Goal: Task Accomplishment & Management: Complete application form

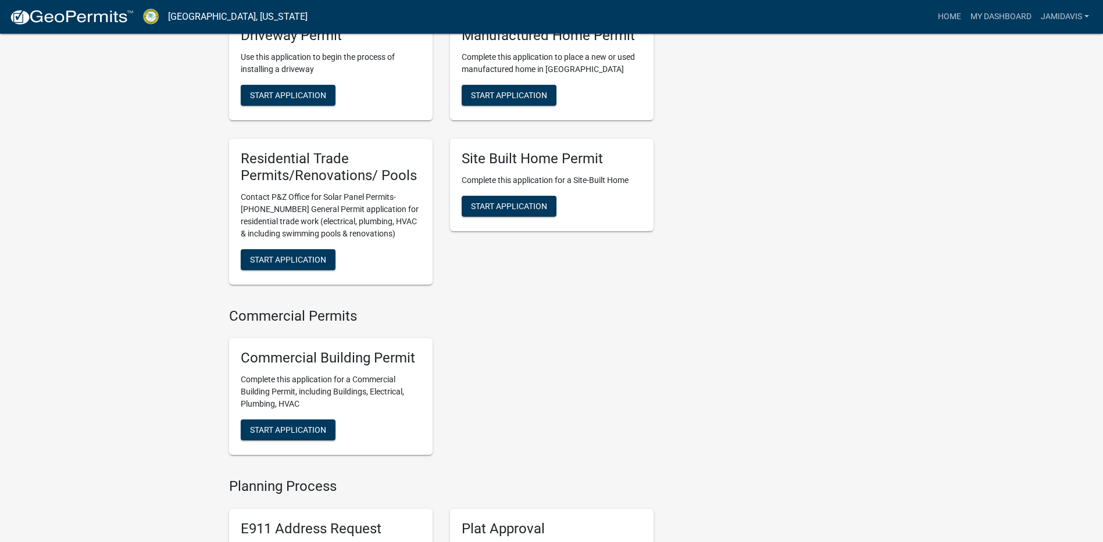
scroll to position [698, 0]
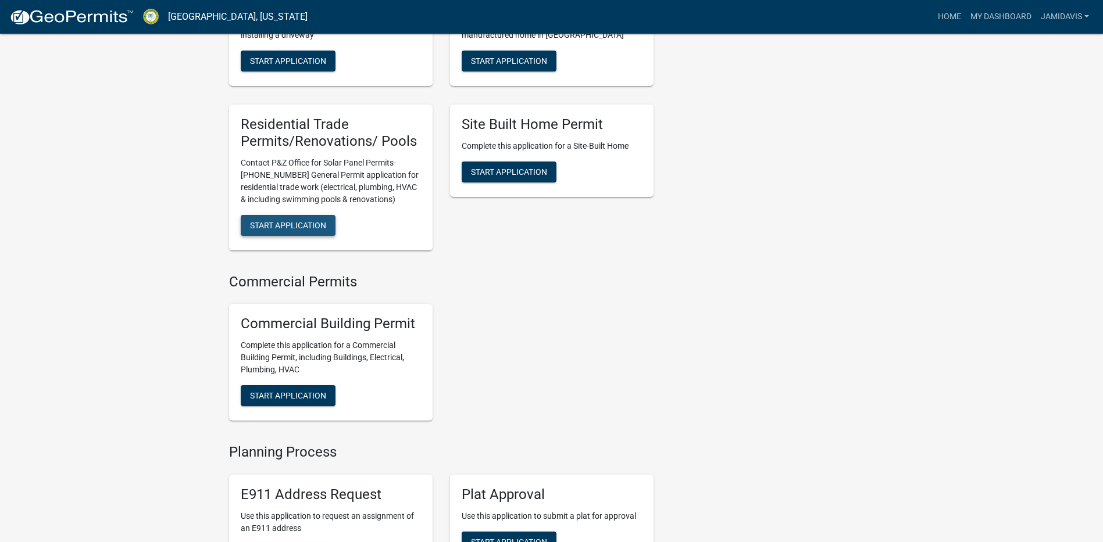
click at [316, 230] on span "Start Application" at bounding box center [288, 224] width 76 height 9
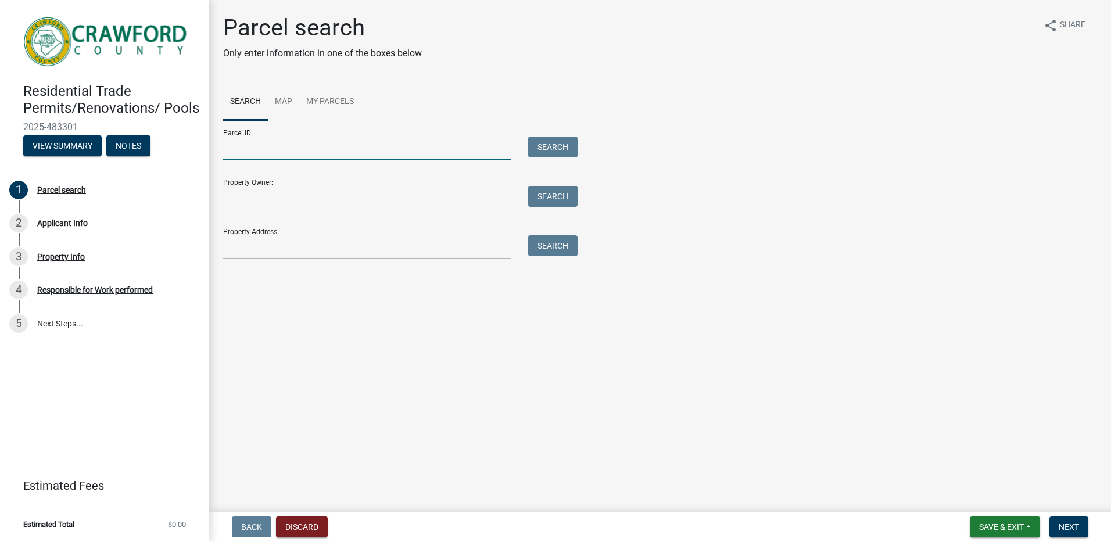
click at [256, 141] on input "Parcel ID:" at bounding box center [367, 149] width 288 height 24
type input "C080052"
type input "[PERSON_NAME]"
type input "[STREET_ADDRESS]"
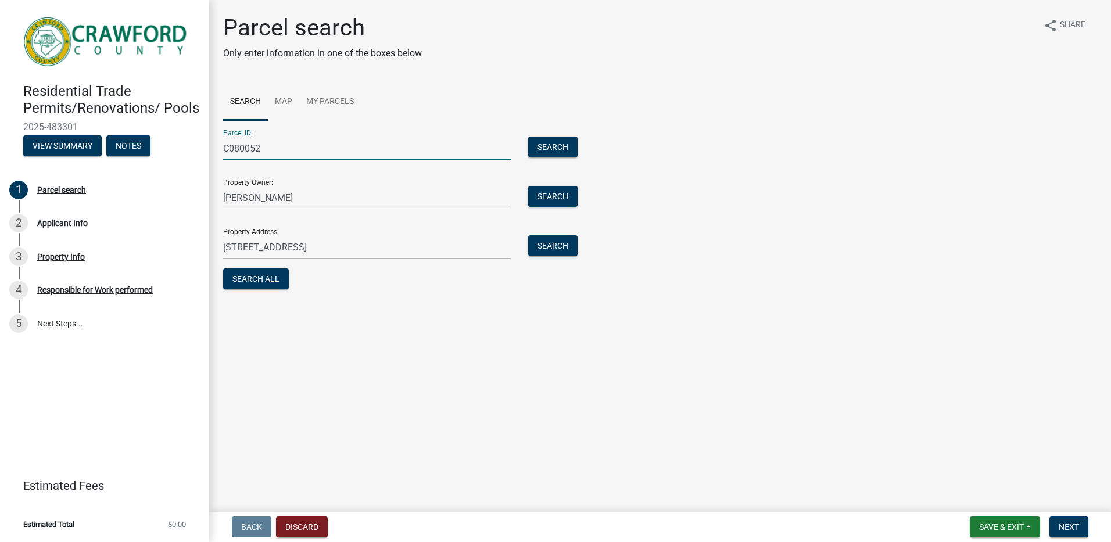
click at [244, 149] on input "C080052" at bounding box center [367, 149] width 288 height 24
type input "C080 052"
click at [246, 280] on button "Search All" at bounding box center [256, 279] width 66 height 21
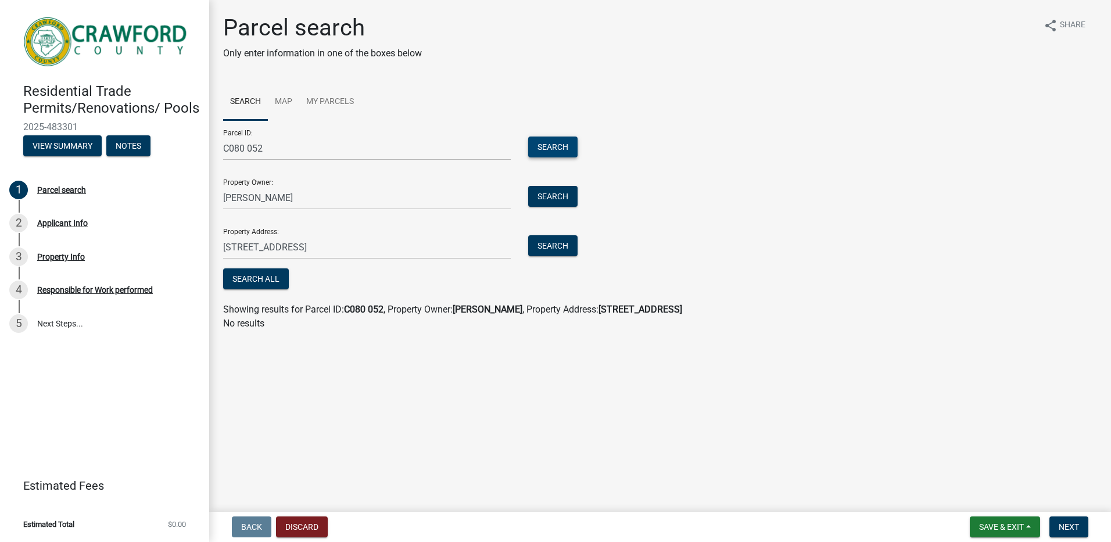
click at [566, 143] on button "Search" at bounding box center [552, 147] width 49 height 21
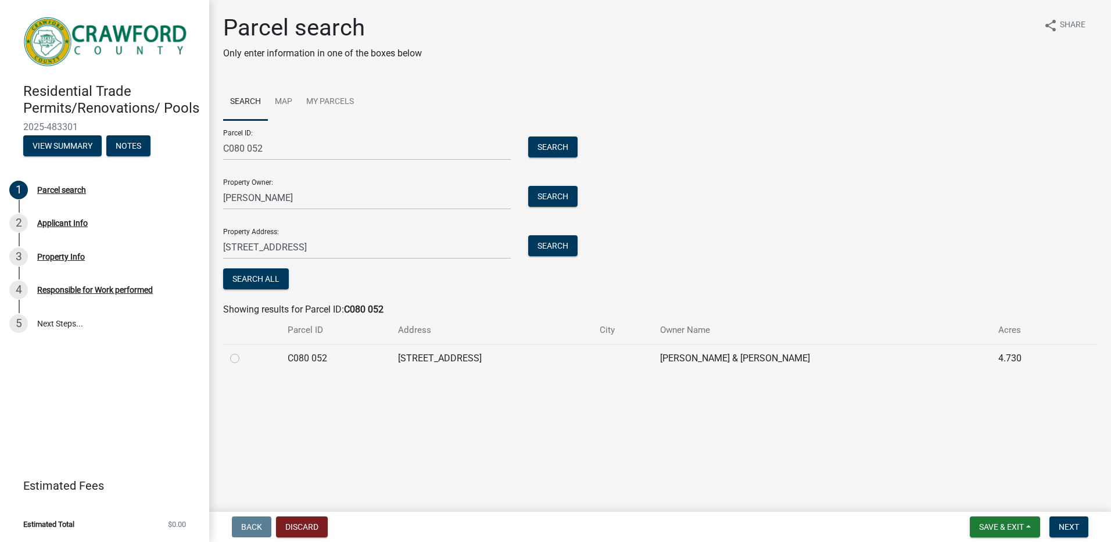
click at [244, 352] on label at bounding box center [244, 352] width 0 height 0
click at [244, 359] on 052 "radio" at bounding box center [248, 356] width 8 height 8
radio 052 "true"
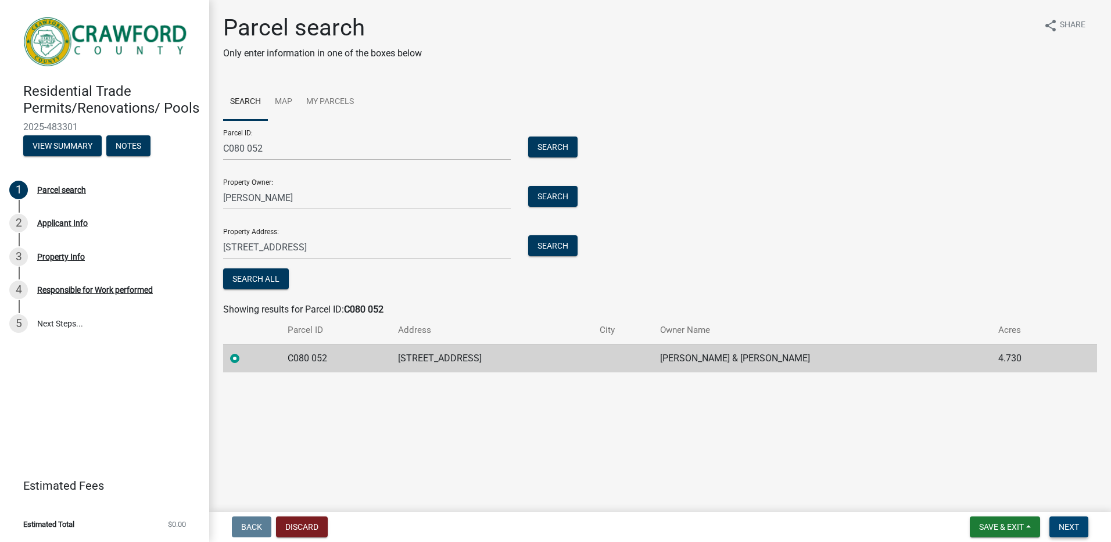
click at [1070, 523] on span "Next" at bounding box center [1069, 527] width 20 height 9
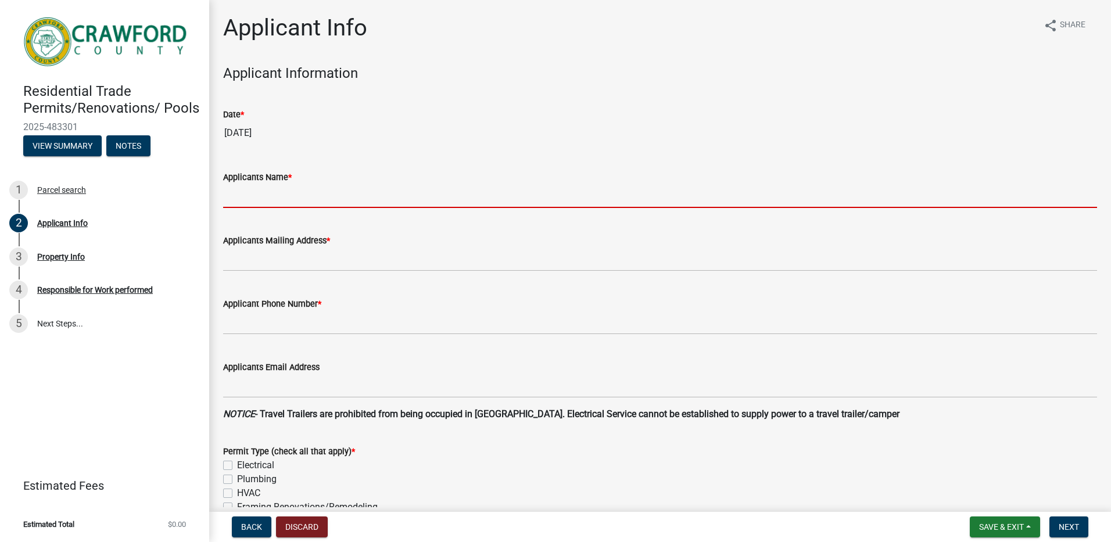
click at [312, 189] on input "Applicants Name *" at bounding box center [660, 196] width 874 height 24
type input "[PERSON_NAME]"
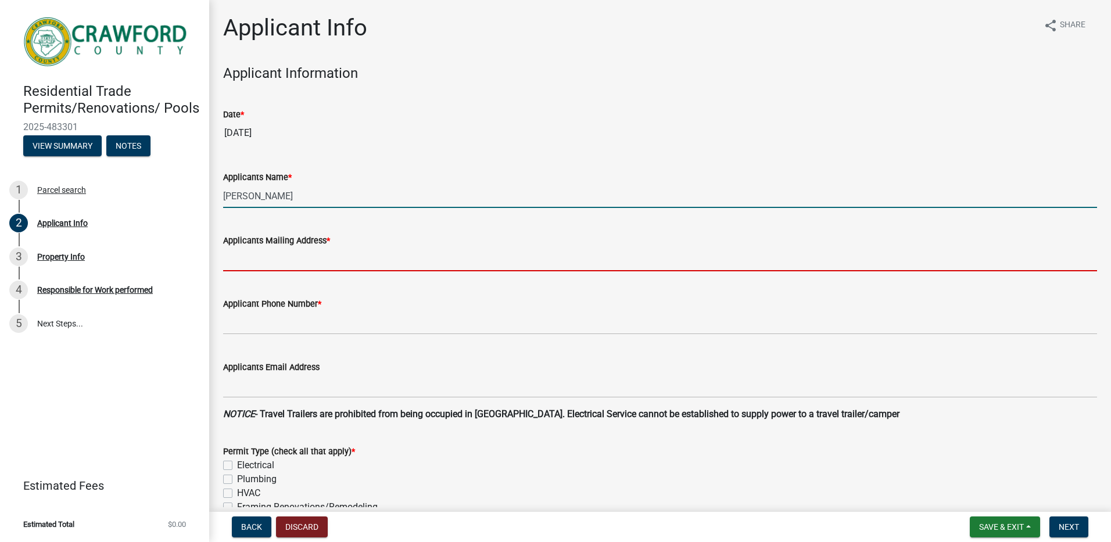
type input "[STREET_ADDRESS]"
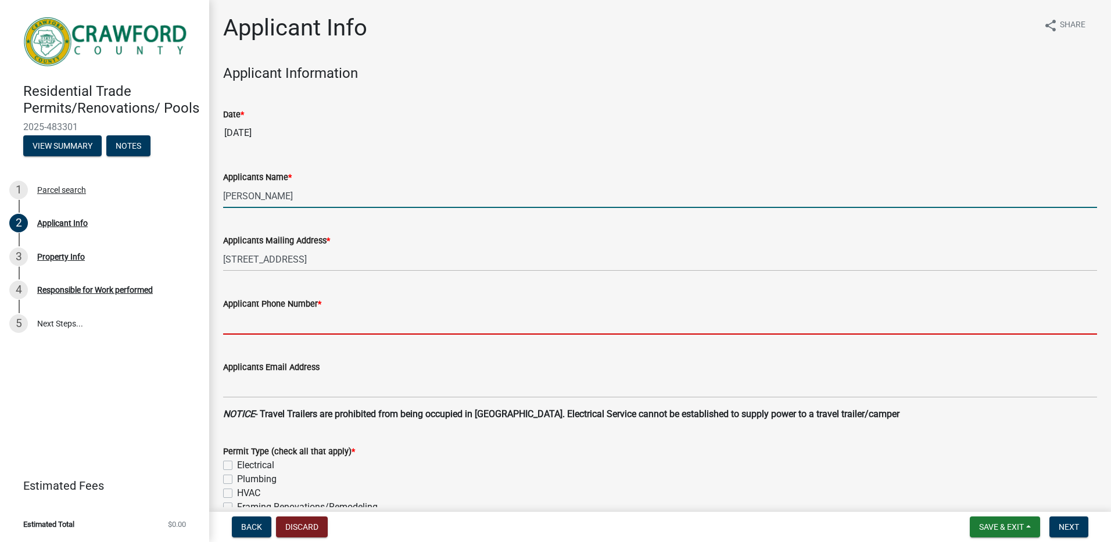
type input "4789540503"
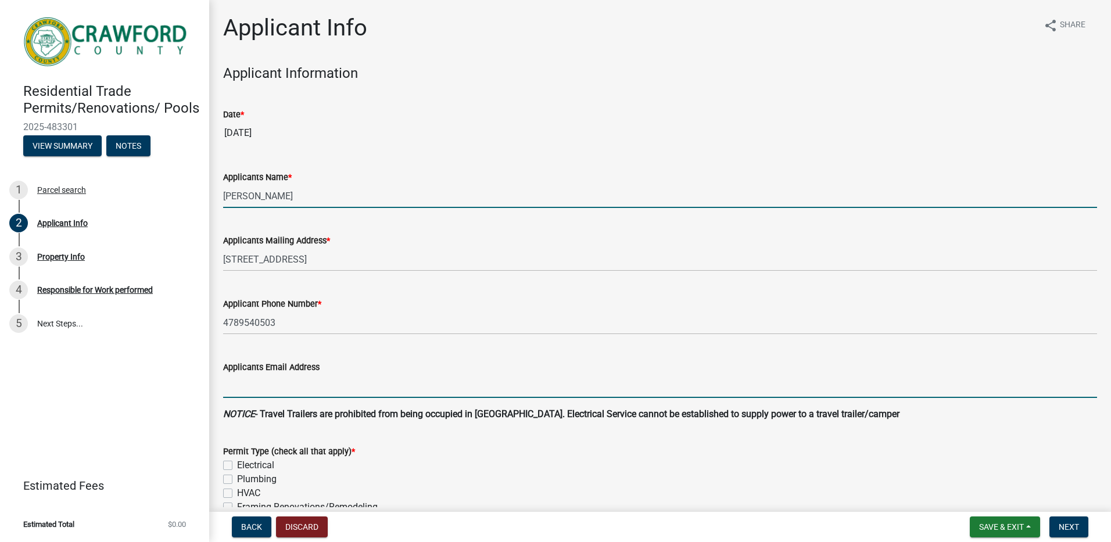
type input "[EMAIL_ADDRESS][DOMAIN_NAME]"
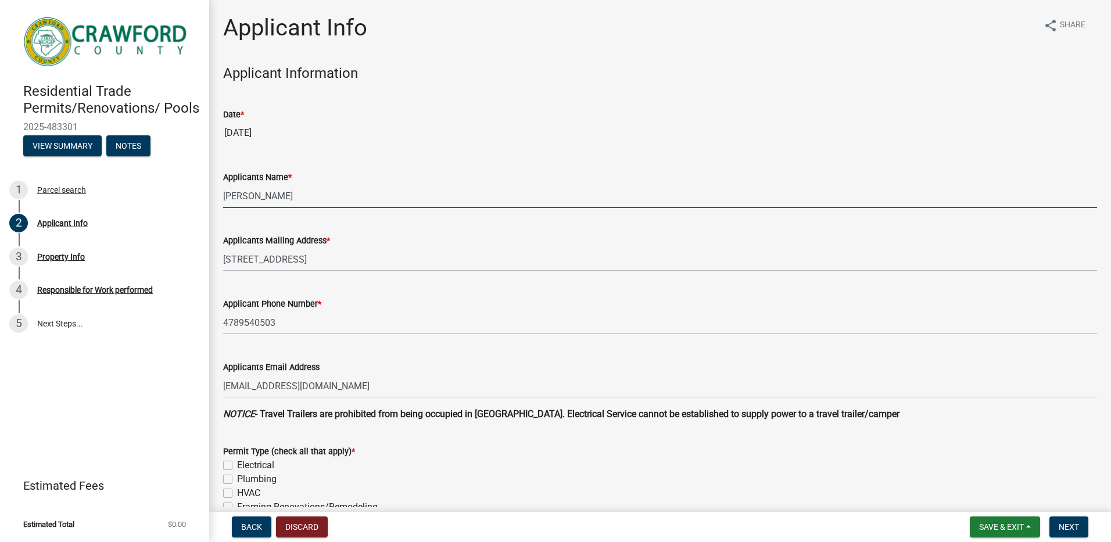
type input "replace a/c unit"
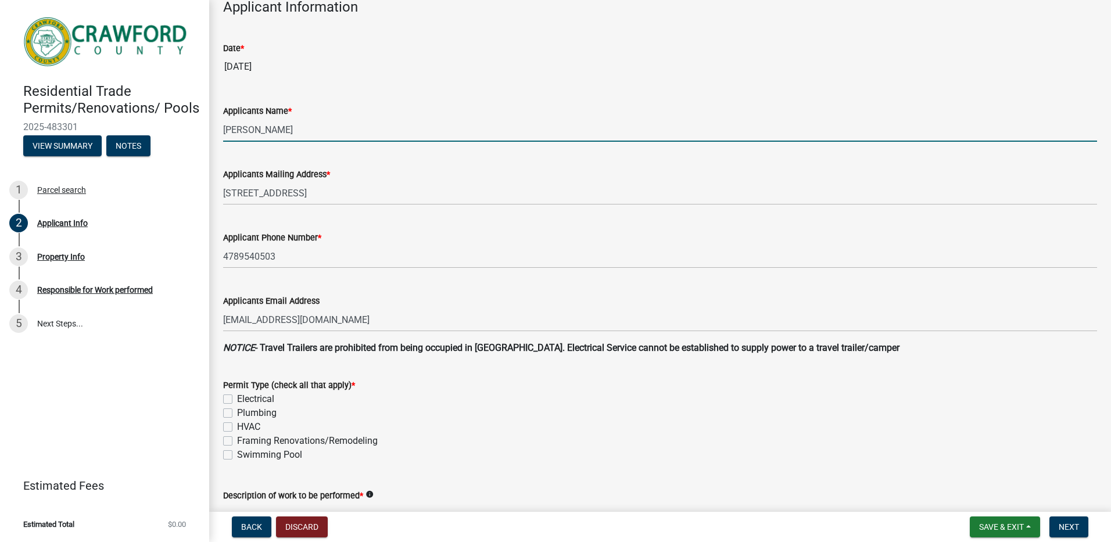
scroll to position [116, 0]
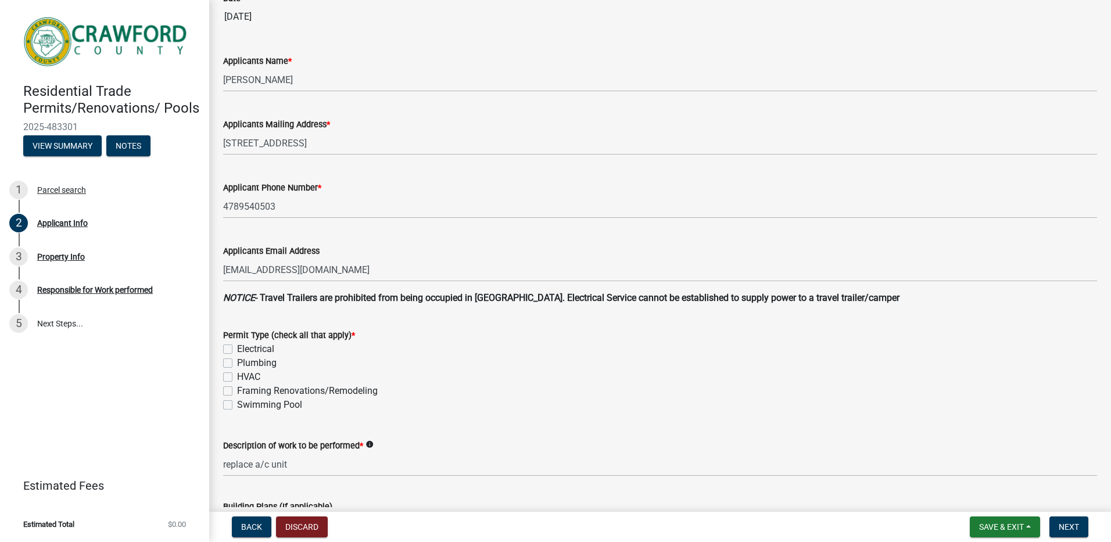
click at [237, 377] on label "HVAC" at bounding box center [248, 377] width 23 height 14
click at [237, 377] on input "HVAC" at bounding box center [241, 374] width 8 height 8
checkbox input "true"
checkbox input "false"
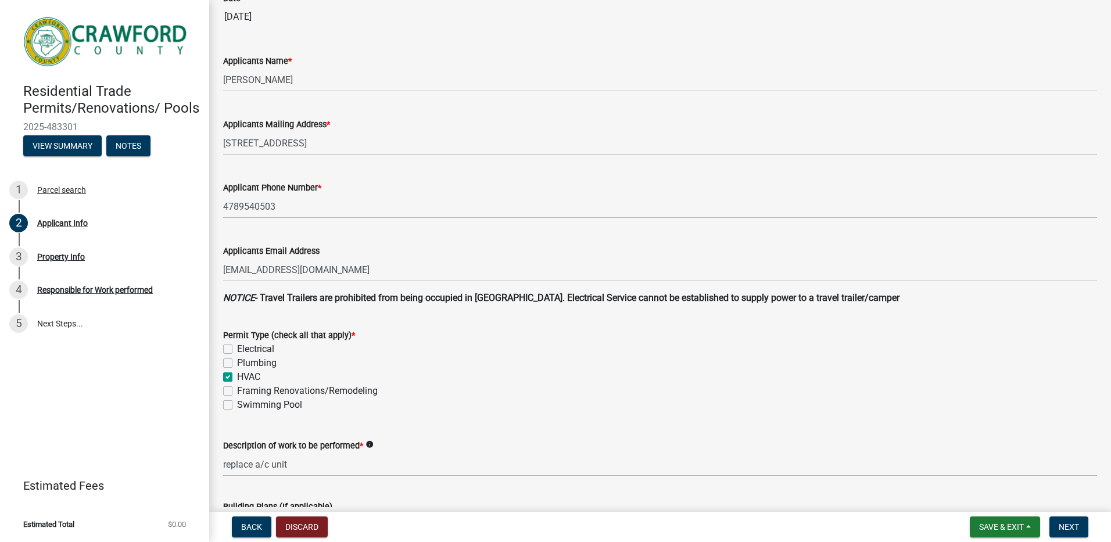
checkbox input "true"
checkbox input "false"
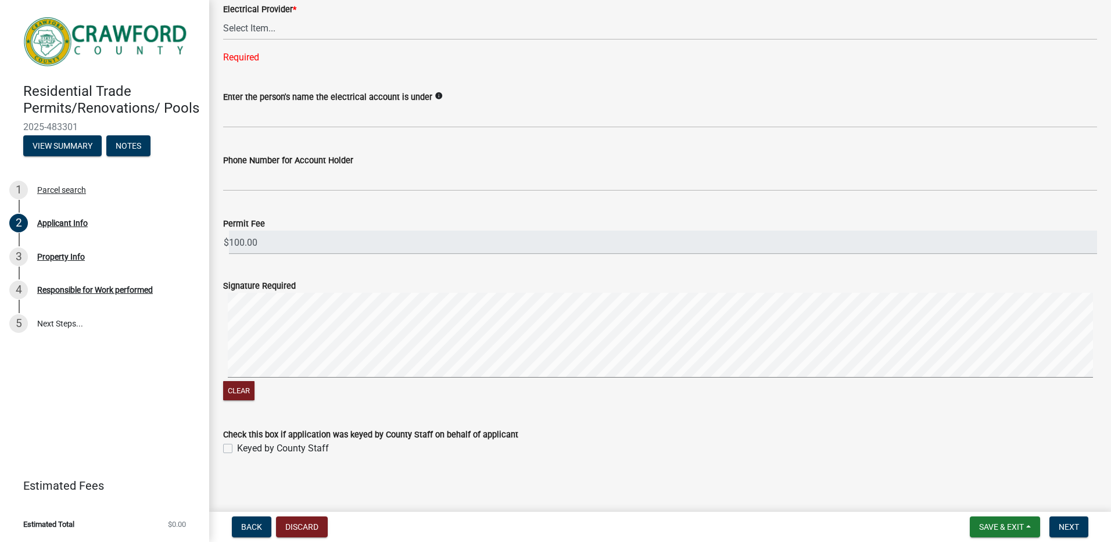
scroll to position [762, 0]
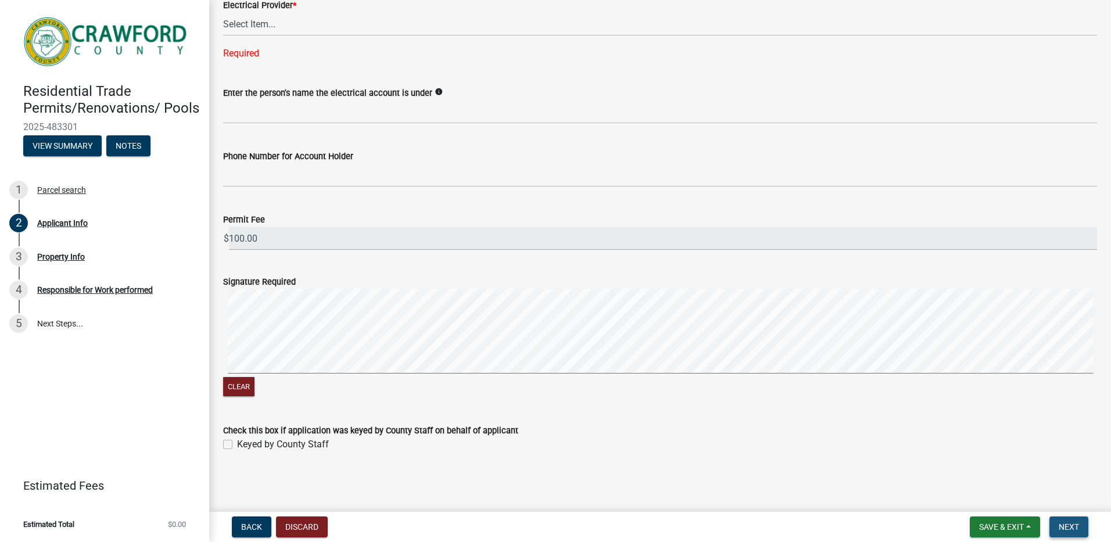
click at [1077, 519] on button "Next" at bounding box center [1069, 527] width 39 height 21
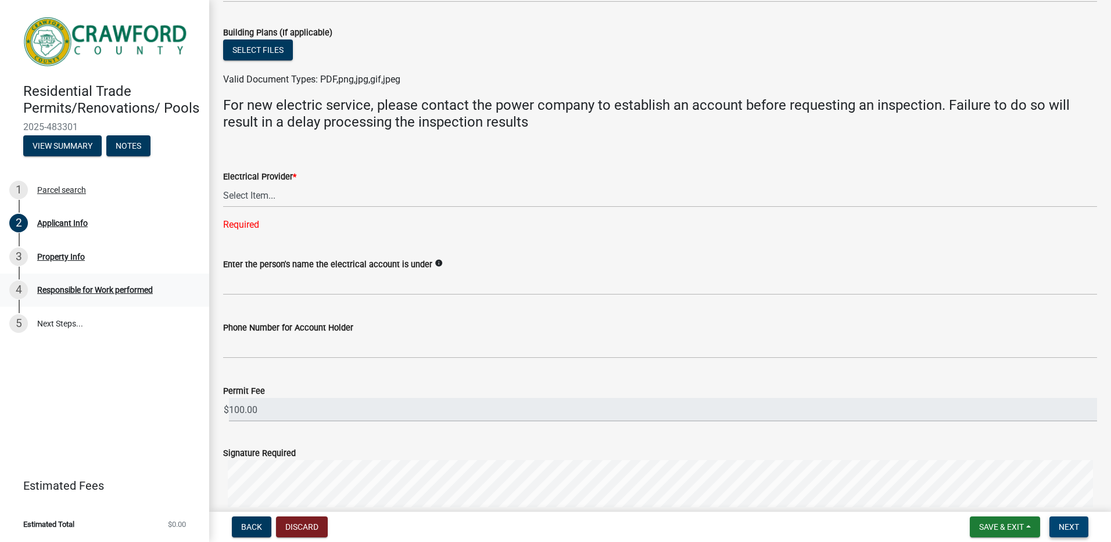
scroll to position [588, 0]
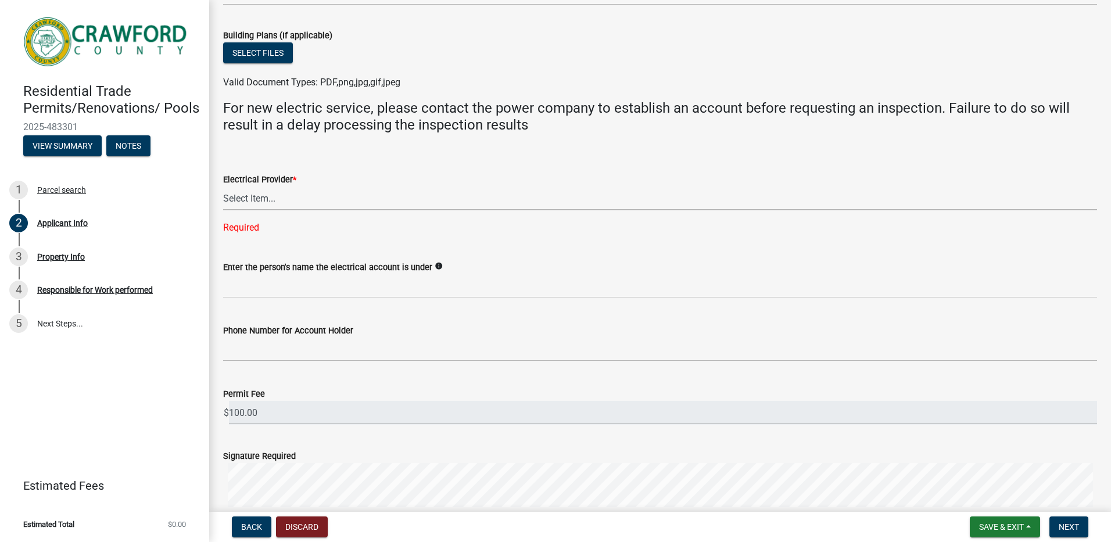
click at [251, 201] on select "Select Item... Flint Energies [US_STATE] Power Southern Rivers Energy [PERSON_N…" at bounding box center [660, 199] width 874 height 24
click at [223, 187] on select "Select Item... Flint Energies [US_STATE] Power Southern Rivers Energy [PERSON_N…" at bounding box center [660, 199] width 874 height 24
select select "9109ffdd-0fb5-42df-a5b6-3689c48fd073"
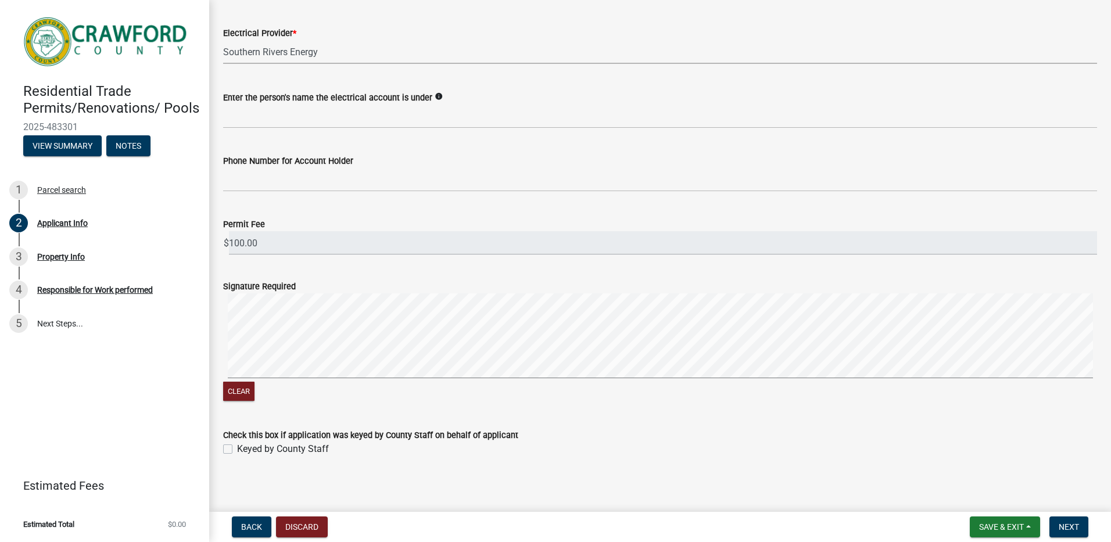
scroll to position [739, 0]
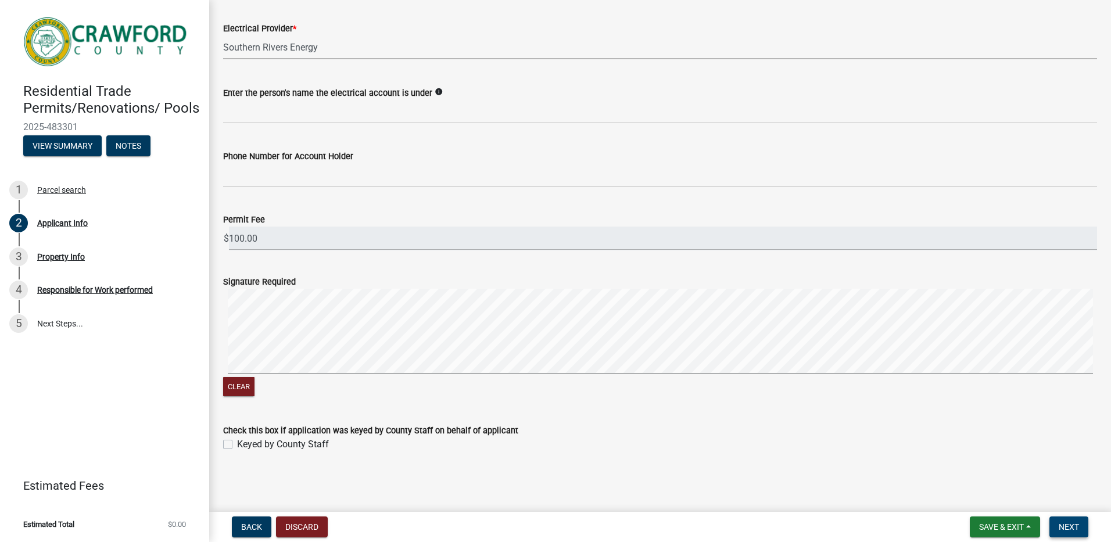
click at [1073, 530] on span "Next" at bounding box center [1069, 527] width 20 height 9
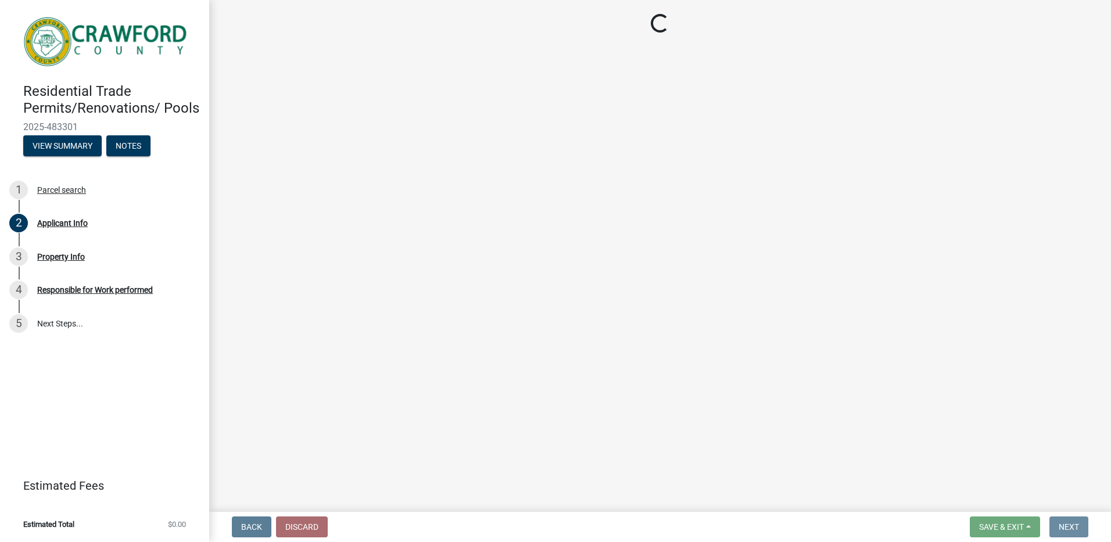
scroll to position [0, 0]
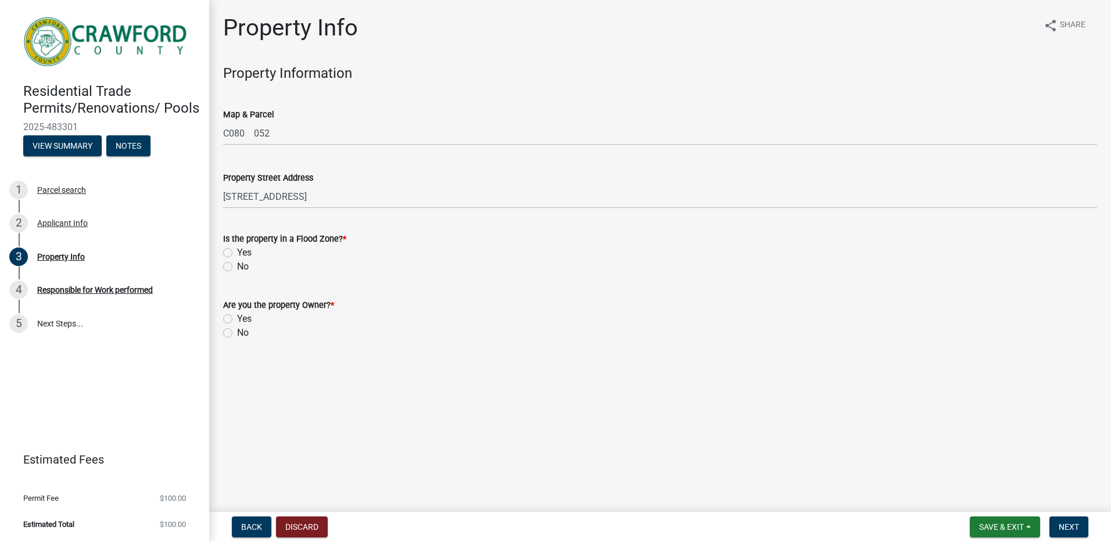
click at [237, 264] on label "No" at bounding box center [243, 267] width 12 height 14
click at [237, 264] on input "No" at bounding box center [241, 264] width 8 height 8
radio input "true"
click at [237, 319] on label "Yes" at bounding box center [244, 319] width 15 height 14
click at [237, 319] on input "Yes" at bounding box center [241, 316] width 8 height 8
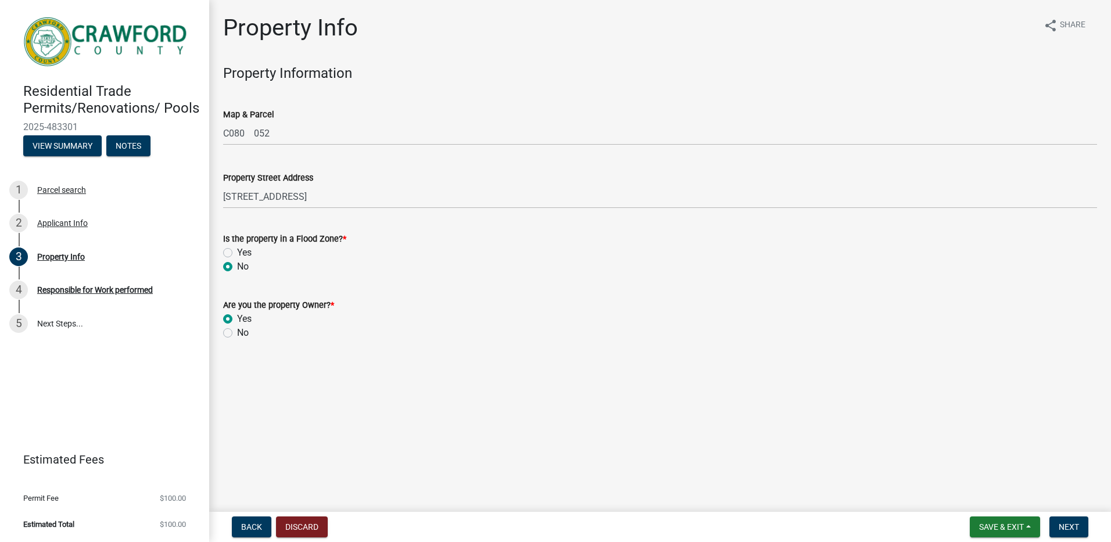
radio input "true"
click at [1075, 528] on span "Next" at bounding box center [1069, 527] width 20 height 9
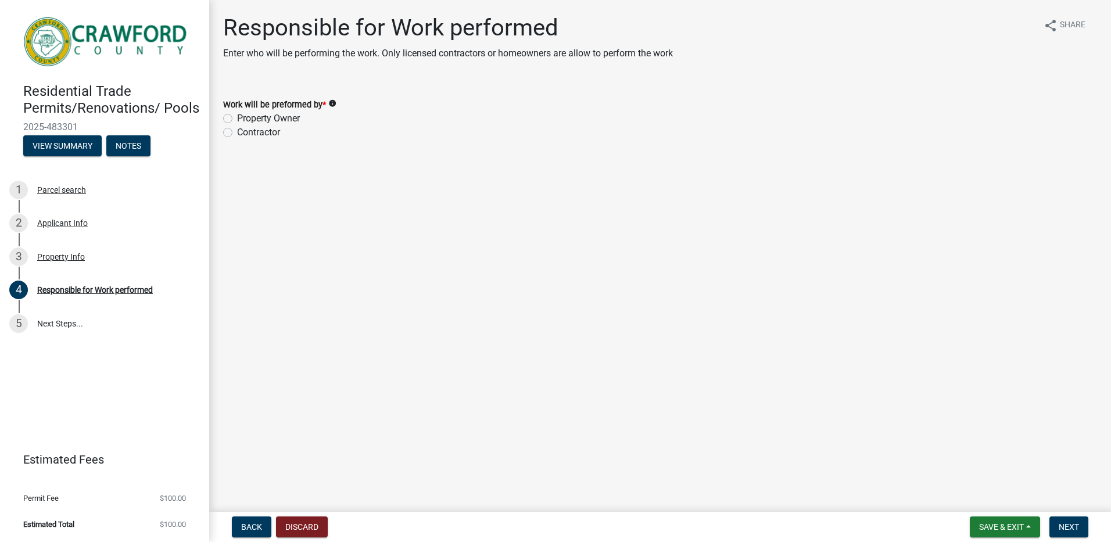
click at [237, 119] on label "Property Owner" at bounding box center [268, 119] width 63 height 14
click at [237, 119] on input "Property Owner" at bounding box center [241, 116] width 8 height 8
radio input "true"
click at [1079, 525] on span "Next" at bounding box center [1069, 527] width 20 height 9
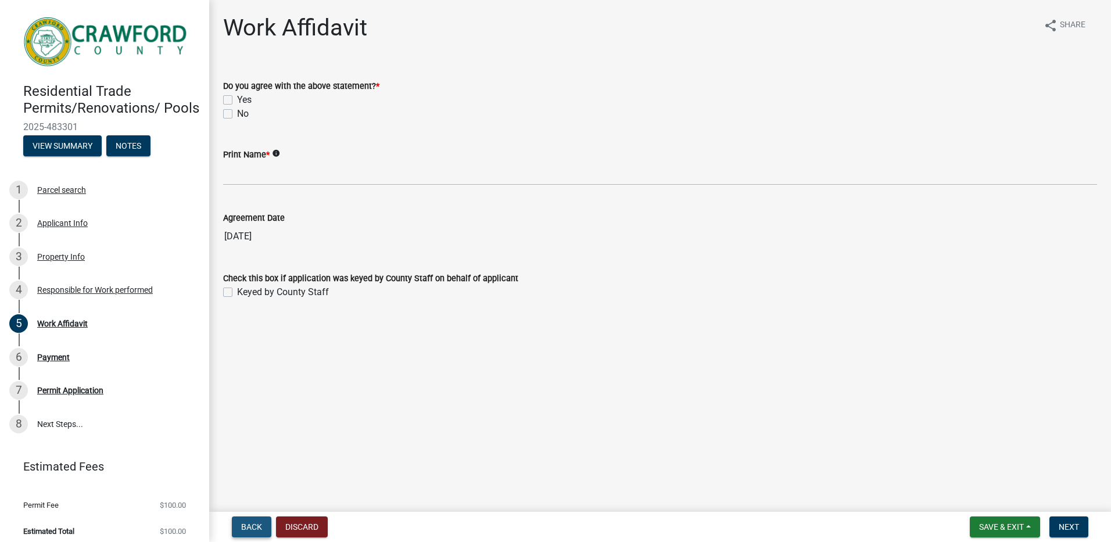
click at [251, 528] on span "Back" at bounding box center [251, 527] width 21 height 9
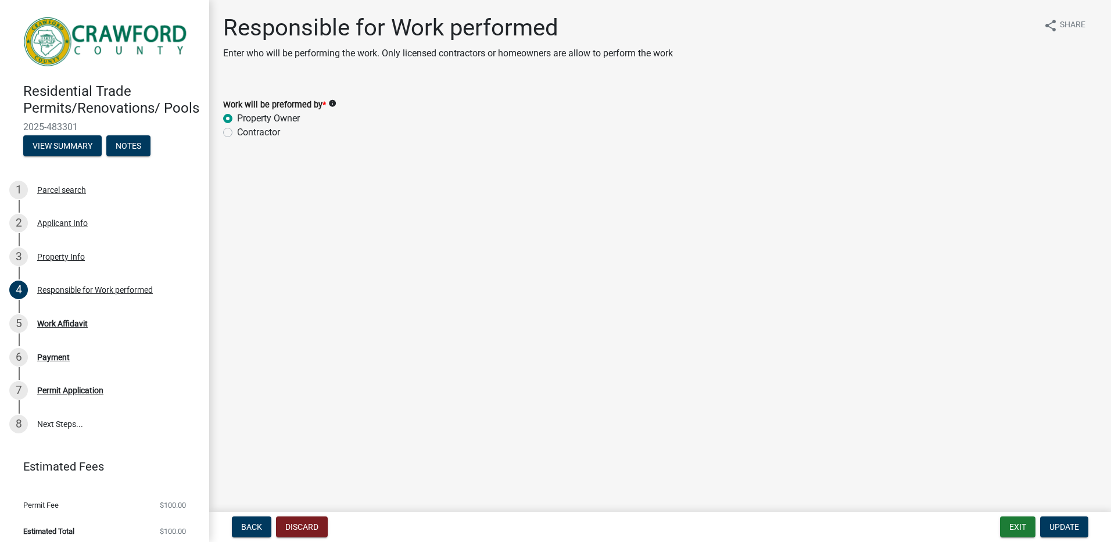
click at [237, 133] on label "Contractor" at bounding box center [258, 133] width 43 height 14
click at [237, 133] on input "Contractor" at bounding box center [241, 130] width 8 height 8
radio input "true"
click at [1064, 523] on span "Update" at bounding box center [1065, 527] width 30 height 9
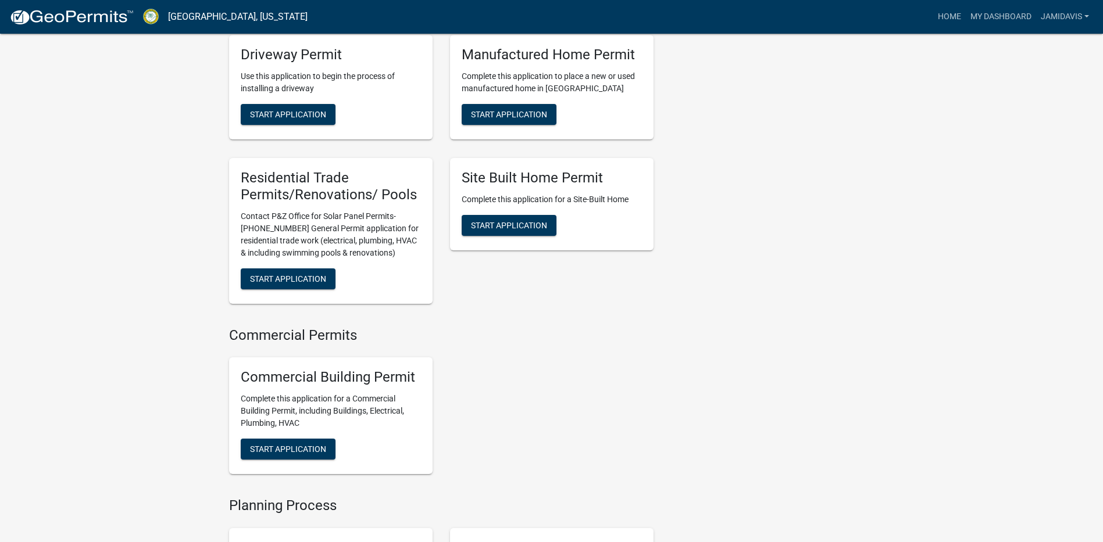
scroll to position [639, 0]
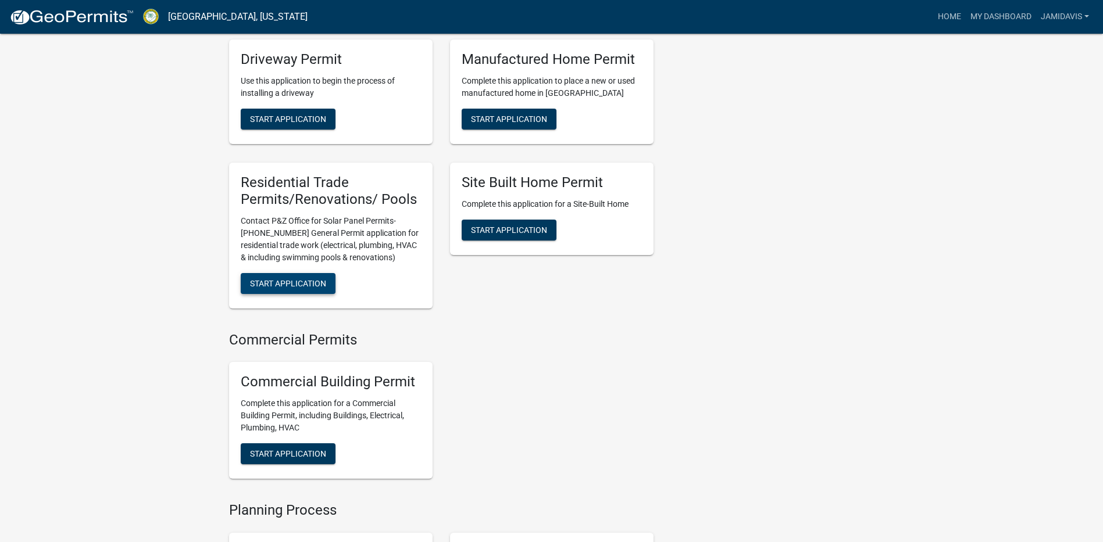
click at [282, 288] on span "Start Application" at bounding box center [288, 282] width 76 height 9
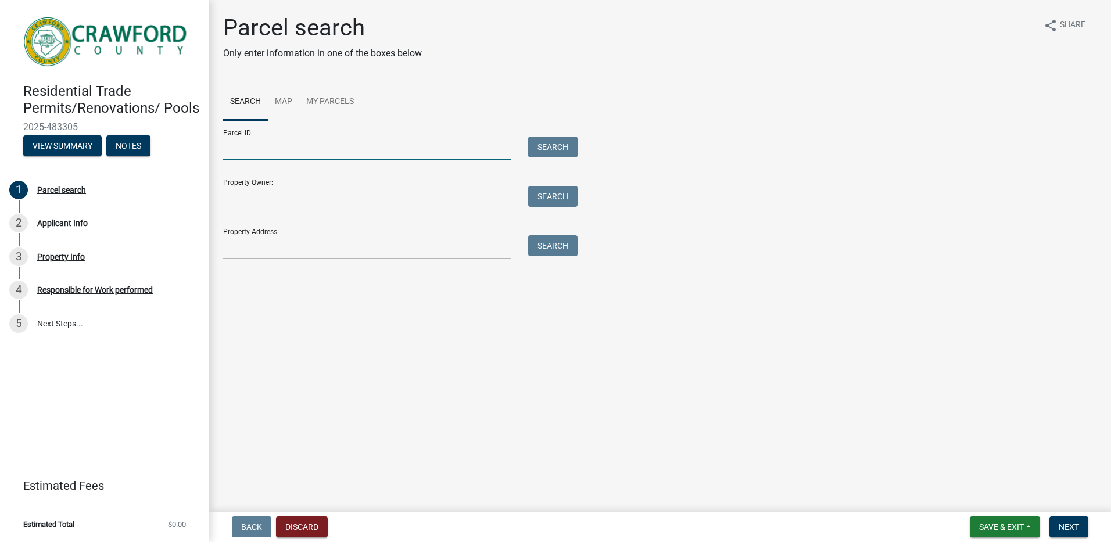
click at [252, 152] on input "Parcel ID:" at bounding box center [367, 149] width 288 height 24
type input "C080 052"
type input "[PERSON_NAME]"
type input "[STREET_ADDRESS]"
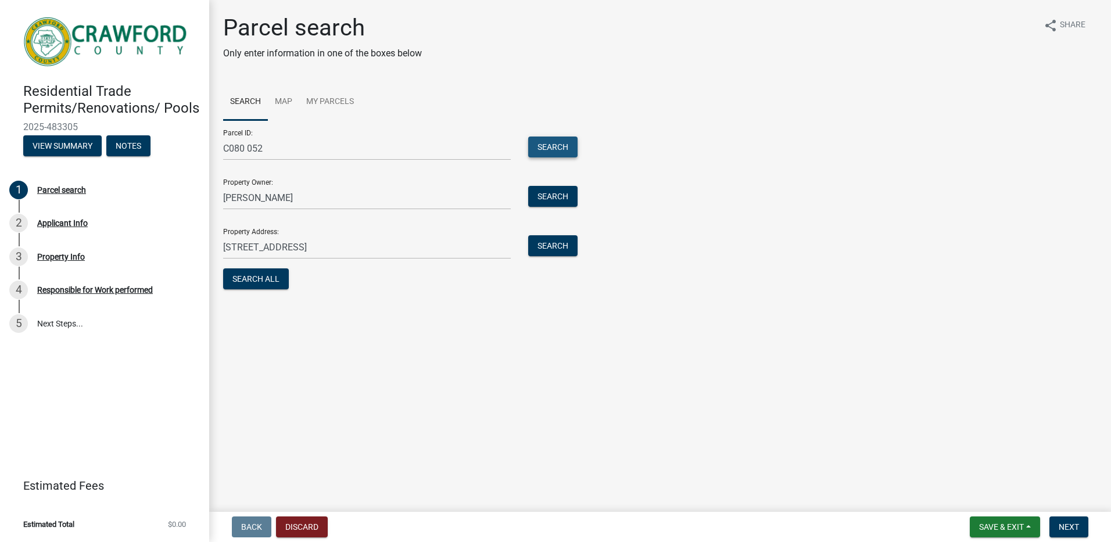
click at [565, 148] on button "Search" at bounding box center [552, 147] width 49 height 21
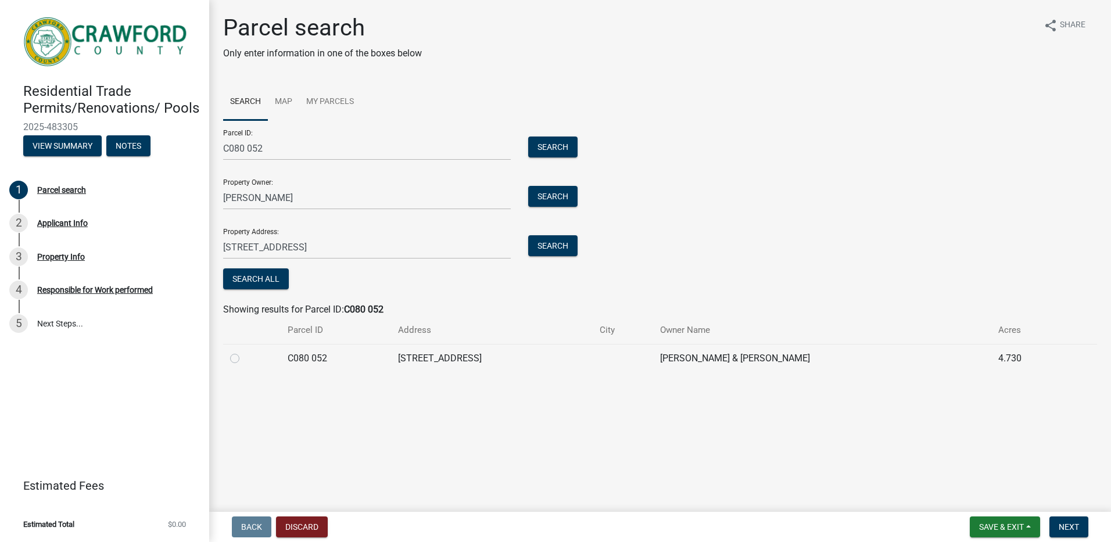
click at [244, 352] on label at bounding box center [244, 352] width 0 height 0
click at [244, 359] on 052 "radio" at bounding box center [248, 356] width 8 height 8
radio 052 "true"
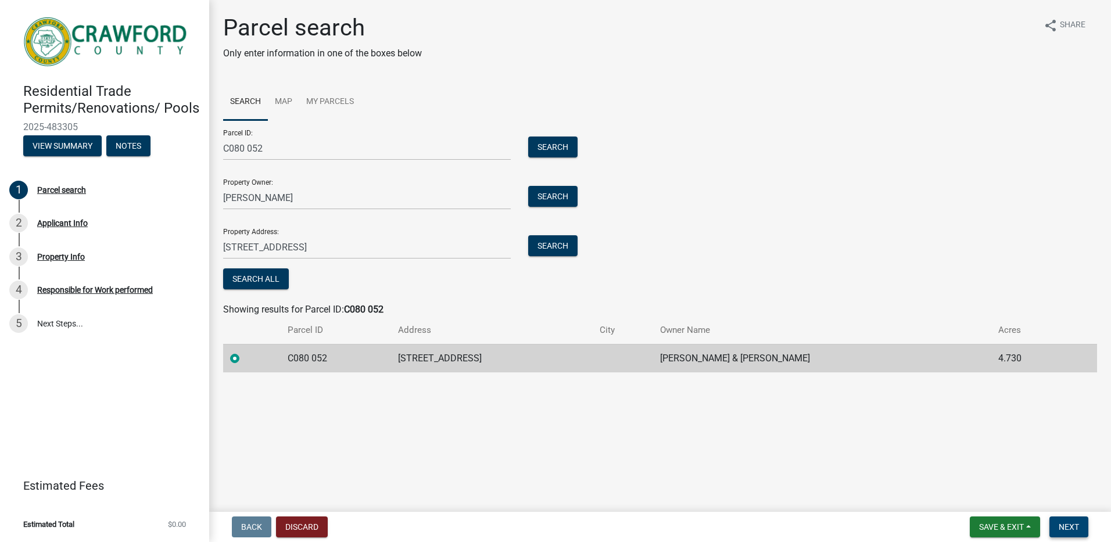
click at [1085, 525] on button "Next" at bounding box center [1069, 527] width 39 height 21
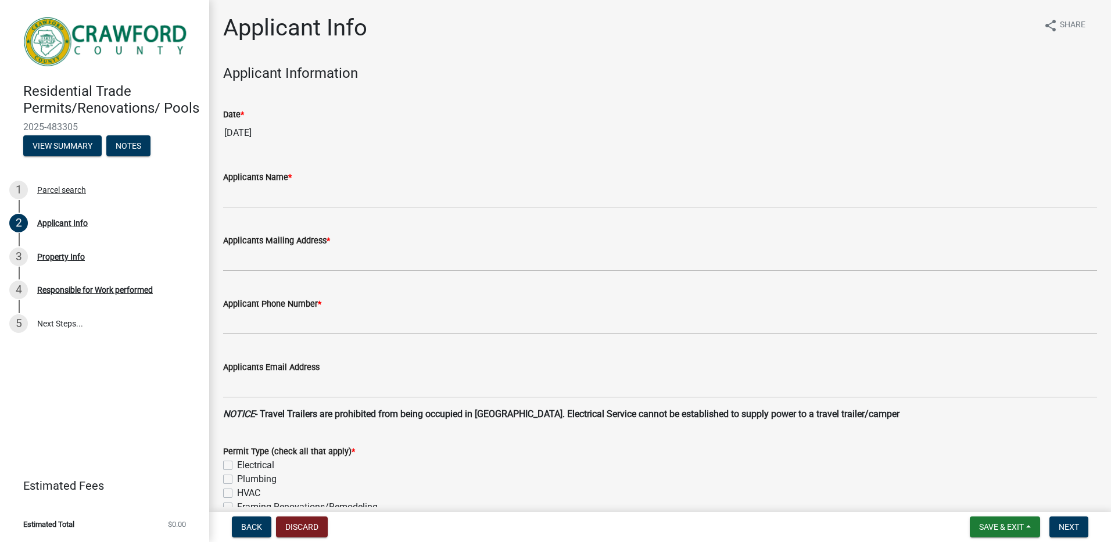
click at [306, 181] on div "Applicants Name *" at bounding box center [660, 177] width 874 height 14
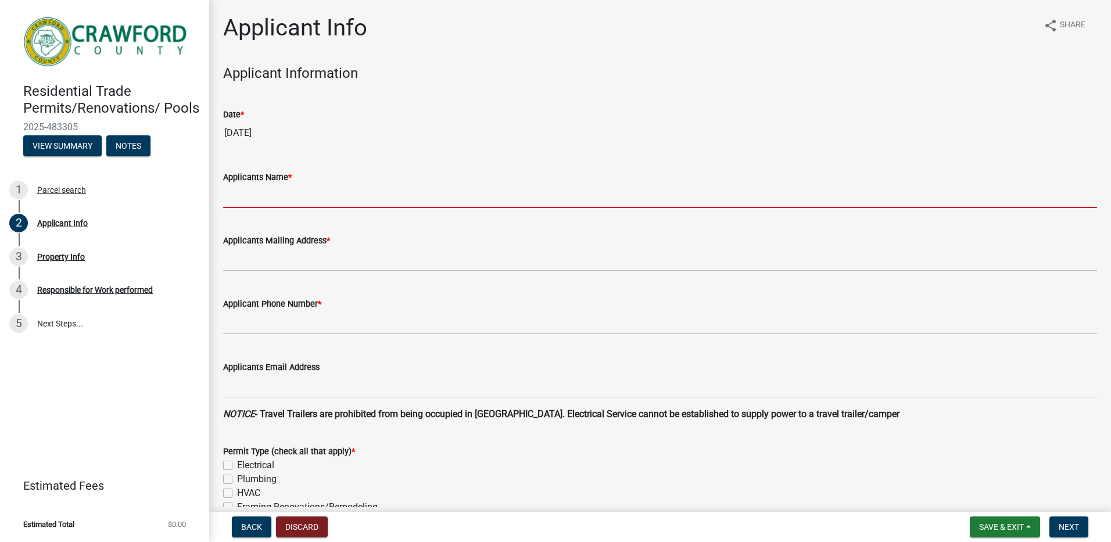
click at [262, 202] on input "Applicants Name *" at bounding box center [660, 196] width 874 height 24
type input "[PERSON_NAME]"
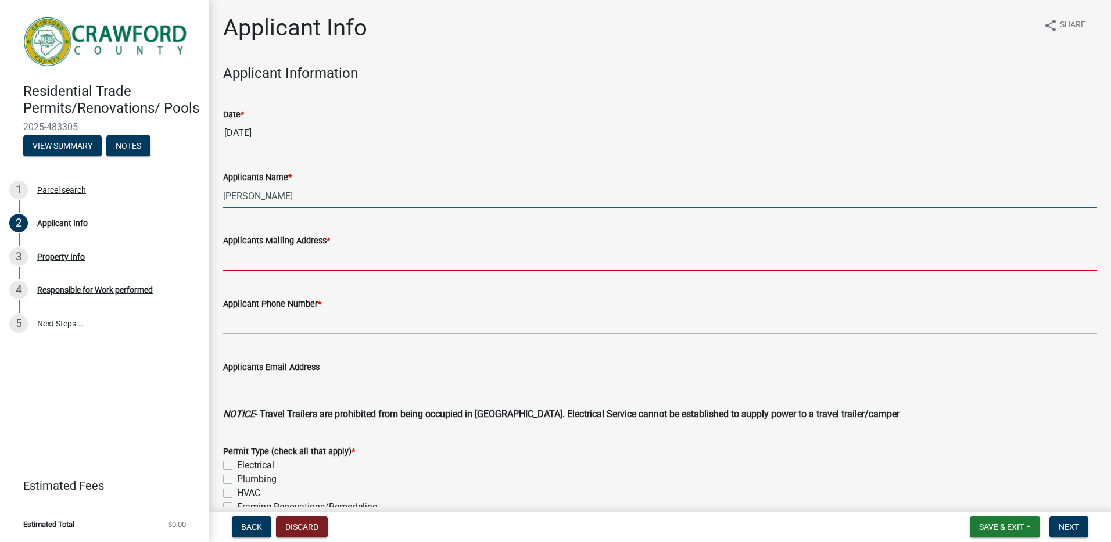
type input "[STREET_ADDRESS]"
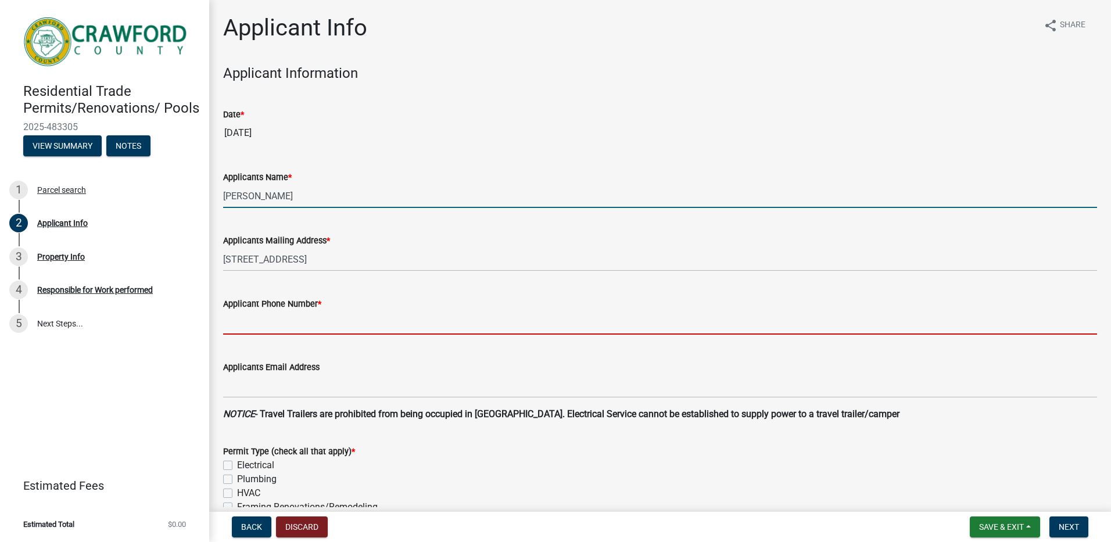
type input "4789540503"
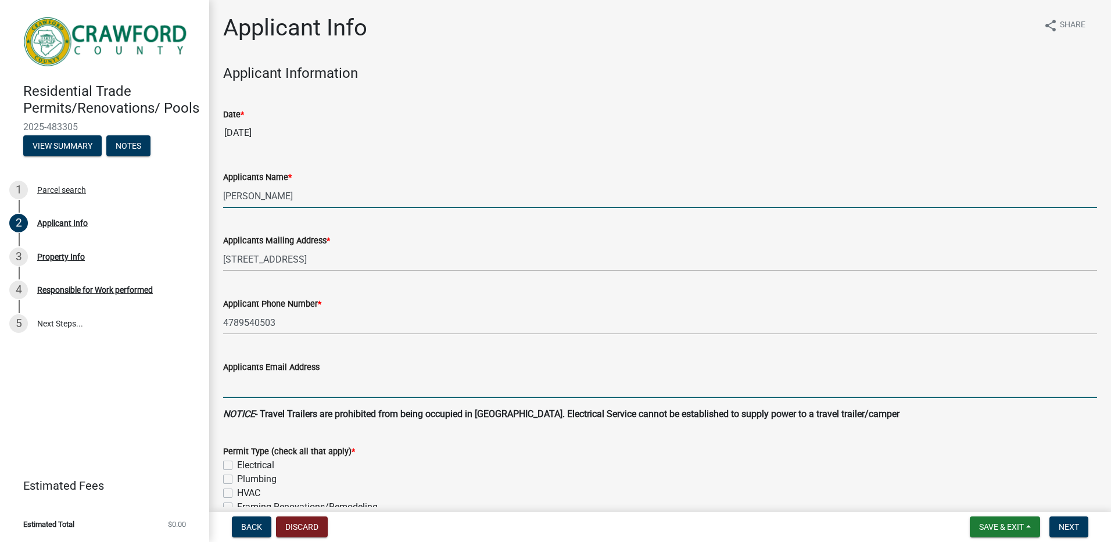
type input "[EMAIL_ADDRESS][DOMAIN_NAME]"
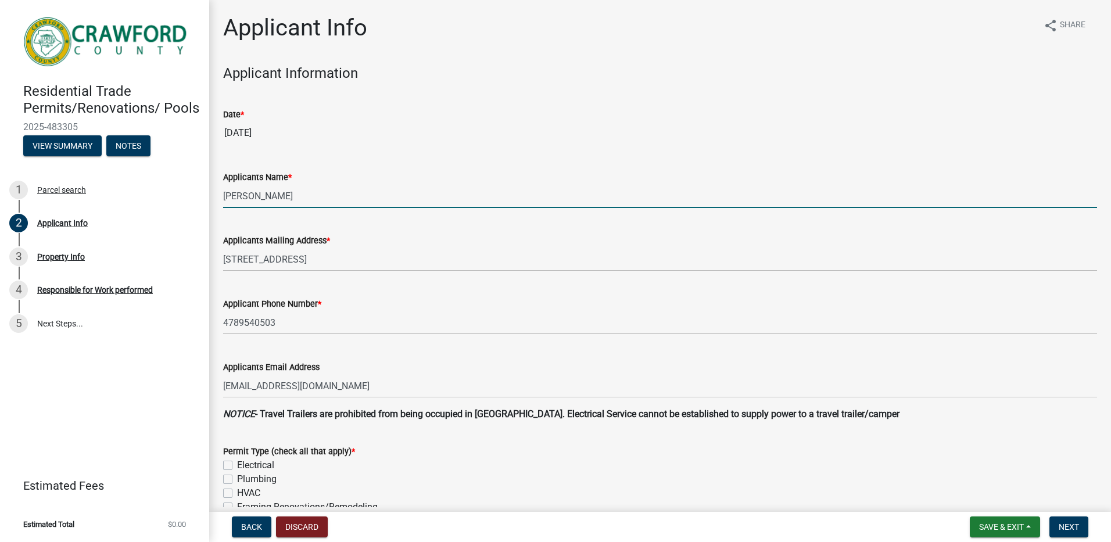
type input "replace a/c unit"
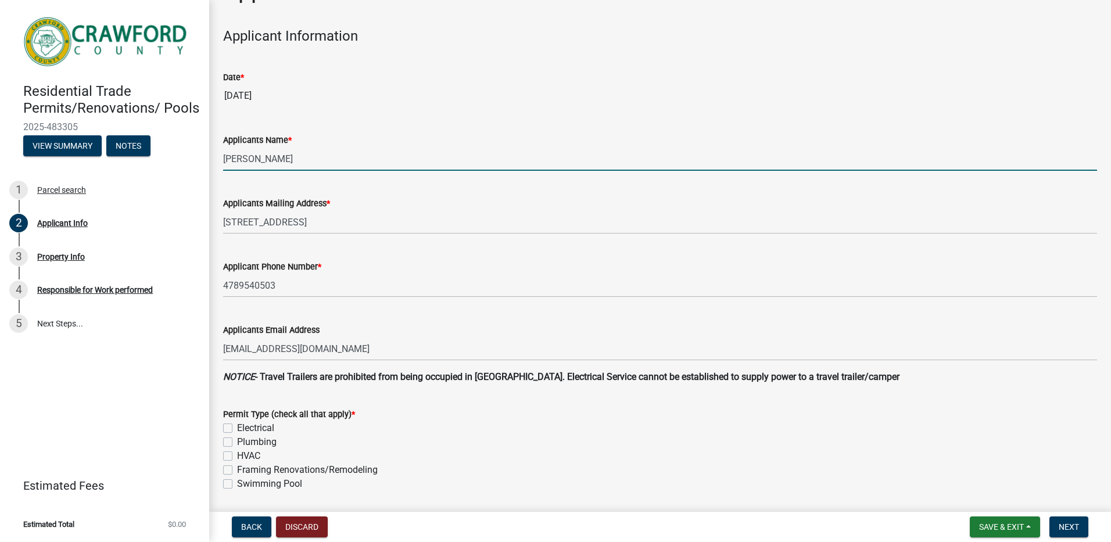
scroll to position [116, 0]
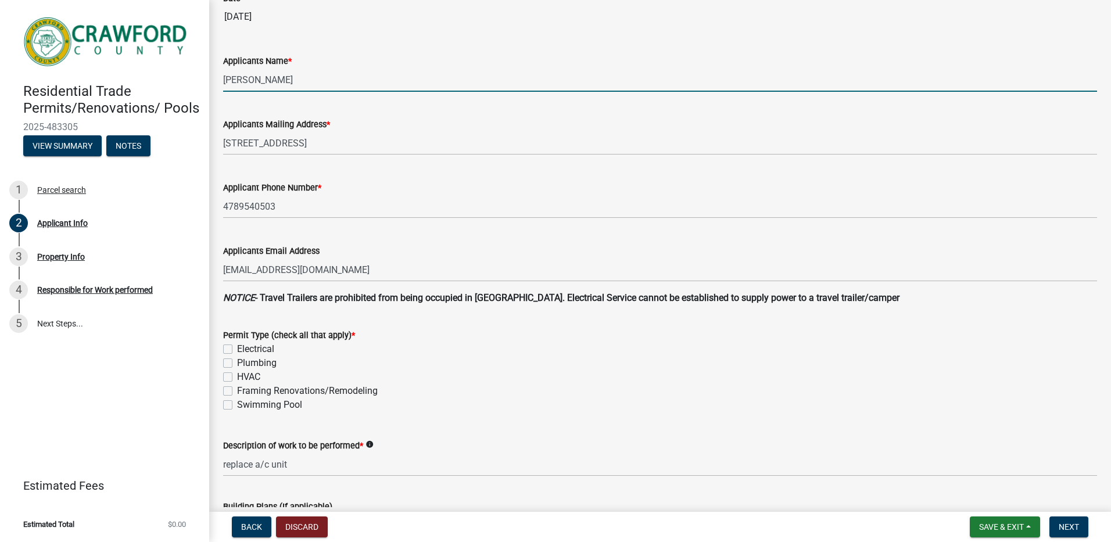
click at [237, 378] on label "HVAC" at bounding box center [248, 377] width 23 height 14
click at [237, 378] on input "HVAC" at bounding box center [241, 374] width 8 height 8
checkbox input "true"
checkbox input "false"
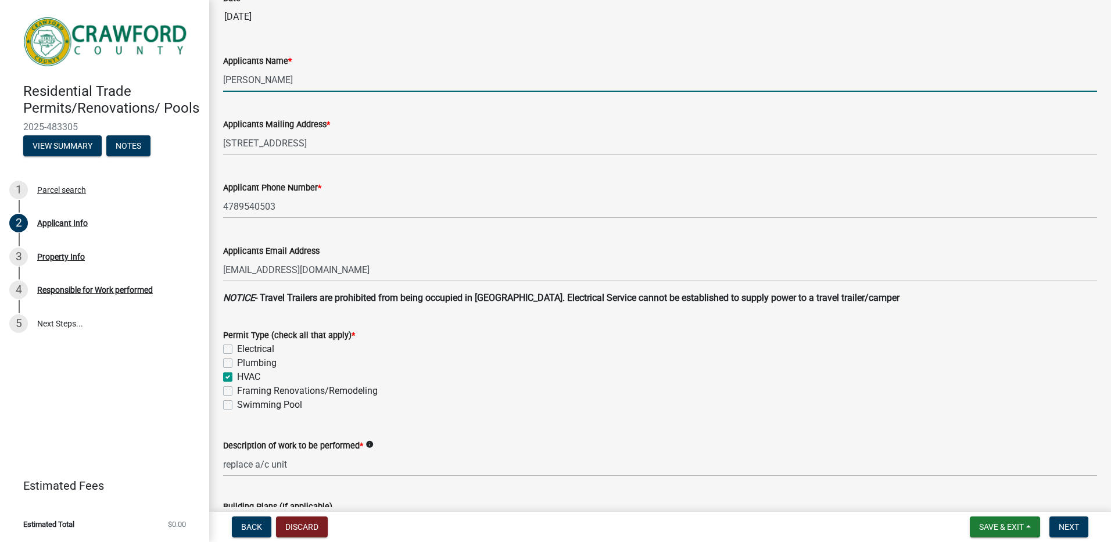
checkbox input "true"
checkbox input "false"
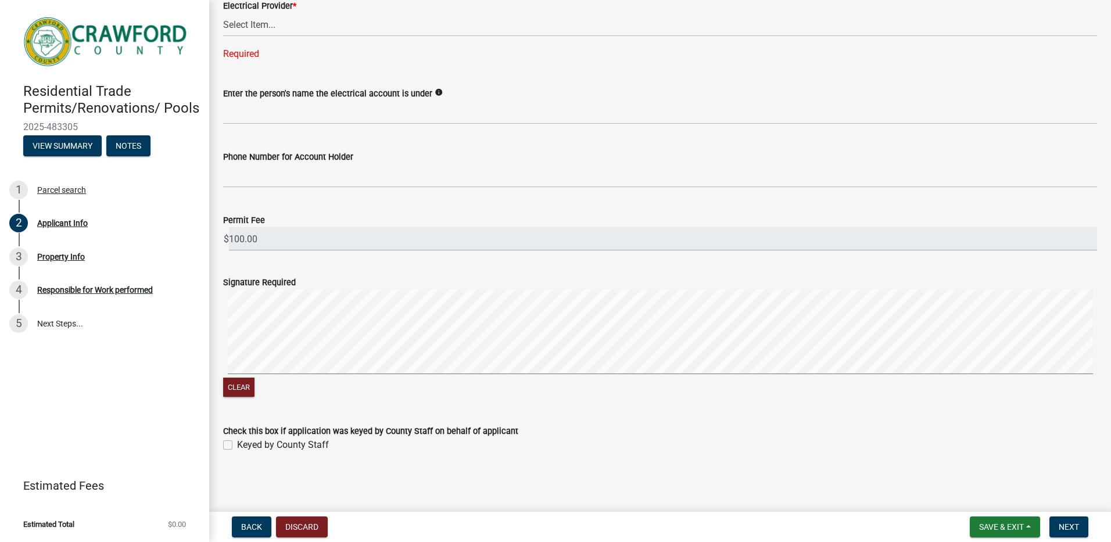
scroll to position [762, 0]
click at [1078, 521] on button "Next" at bounding box center [1069, 527] width 39 height 21
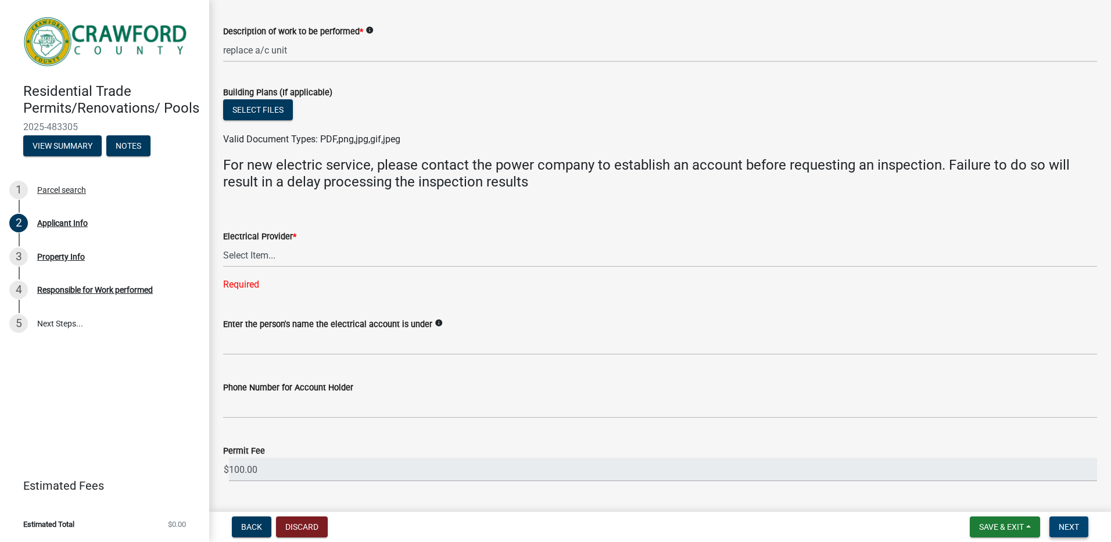
scroll to position [530, 0]
click at [235, 256] on select "Select Item... Flint Energies [US_STATE] Power Southern Rivers Energy [PERSON_N…" at bounding box center [660, 257] width 874 height 24
click at [223, 245] on select "Select Item... Flint Energies [US_STATE] Power Southern Rivers Energy [PERSON_N…" at bounding box center [660, 257] width 874 height 24
select select "9109ffdd-0fb5-42df-a5b6-3689c48fd073"
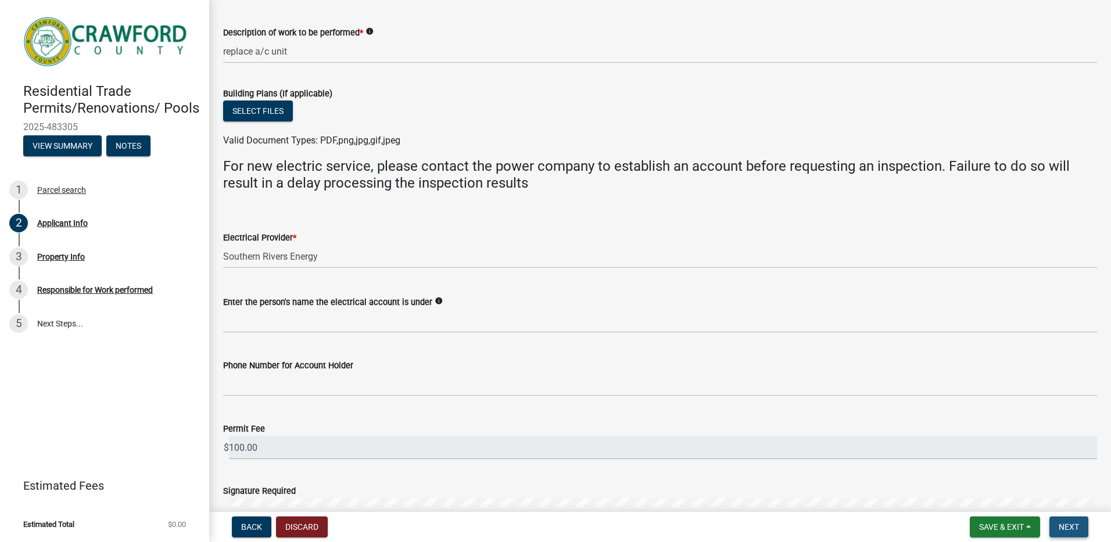
click at [1081, 521] on button "Next" at bounding box center [1069, 527] width 39 height 21
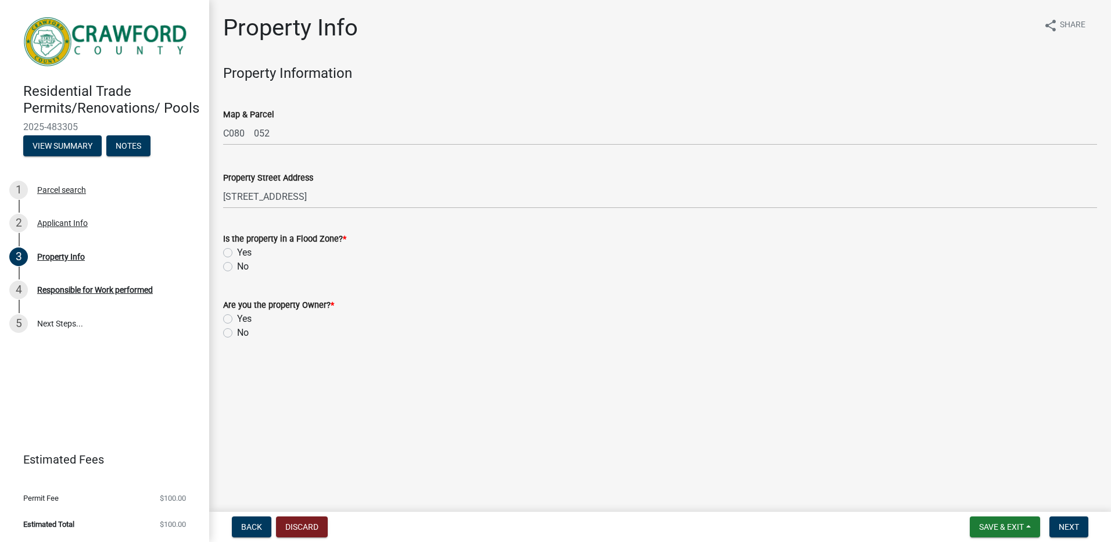
click at [237, 267] on label "No" at bounding box center [243, 267] width 12 height 14
click at [237, 267] on input "No" at bounding box center [241, 264] width 8 height 8
radio input "true"
click at [237, 319] on label "Yes" at bounding box center [244, 319] width 15 height 14
click at [237, 319] on input "Yes" at bounding box center [241, 316] width 8 height 8
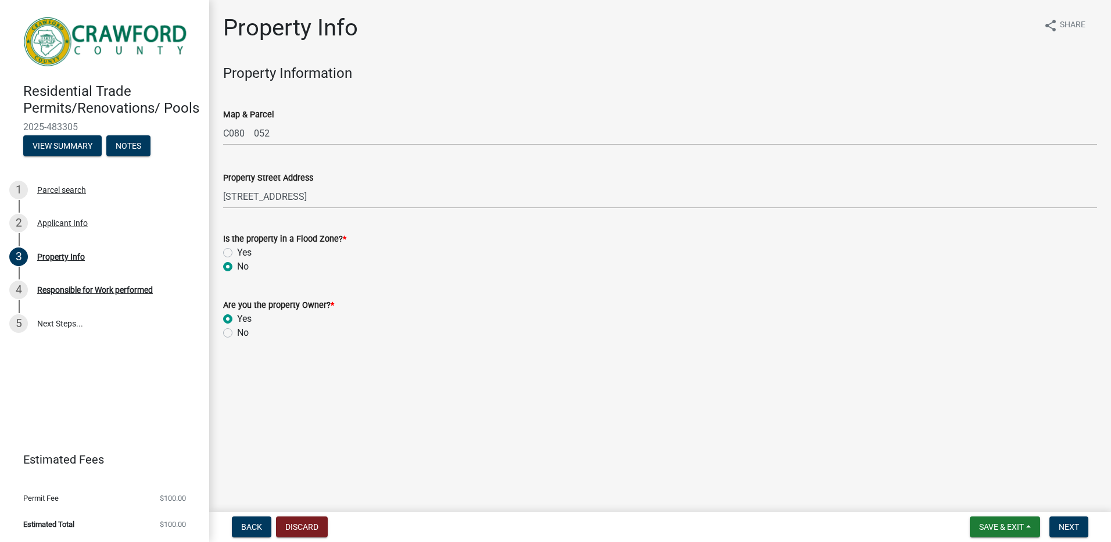
radio input "true"
click at [1070, 531] on span "Next" at bounding box center [1069, 527] width 20 height 9
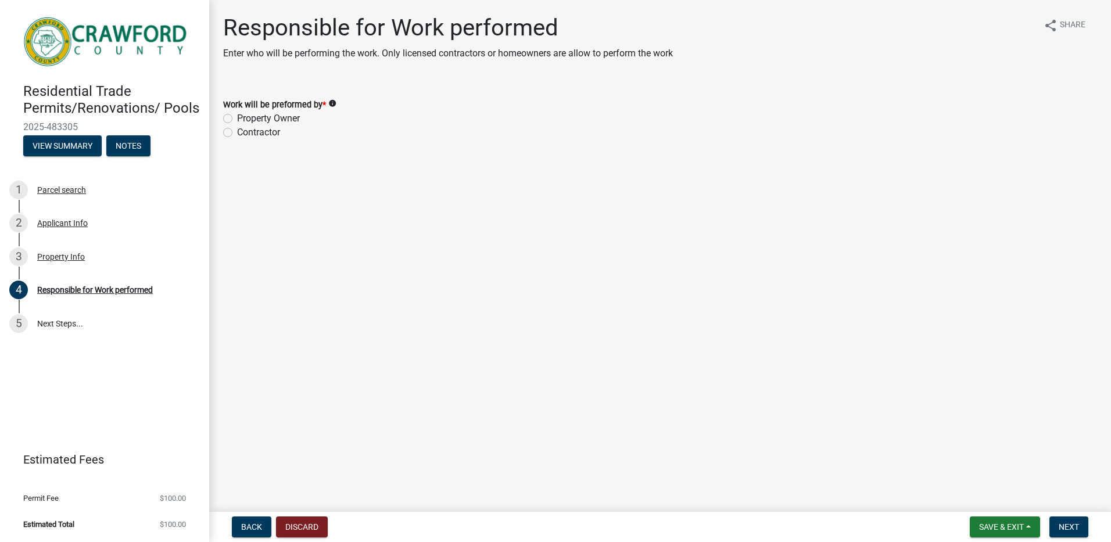
click at [237, 133] on label "Contractor" at bounding box center [258, 133] width 43 height 14
click at [237, 133] on input "Contractor" at bounding box center [241, 130] width 8 height 8
radio input "true"
click at [1082, 524] on button "Next" at bounding box center [1069, 527] width 39 height 21
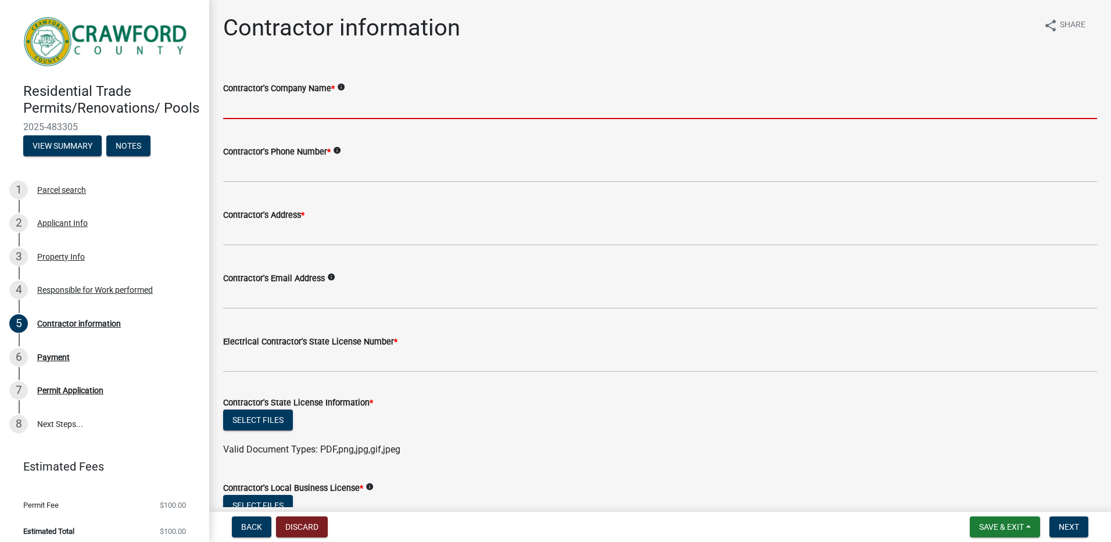
click at [317, 108] on input "Contractor's Company Name *" at bounding box center [660, 107] width 874 height 24
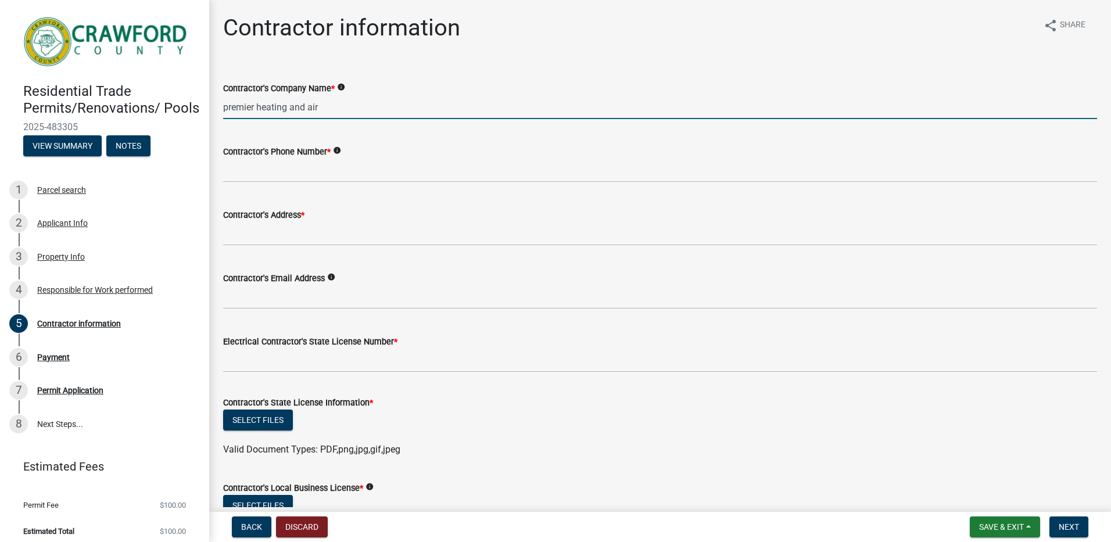
type input "premier heating and air"
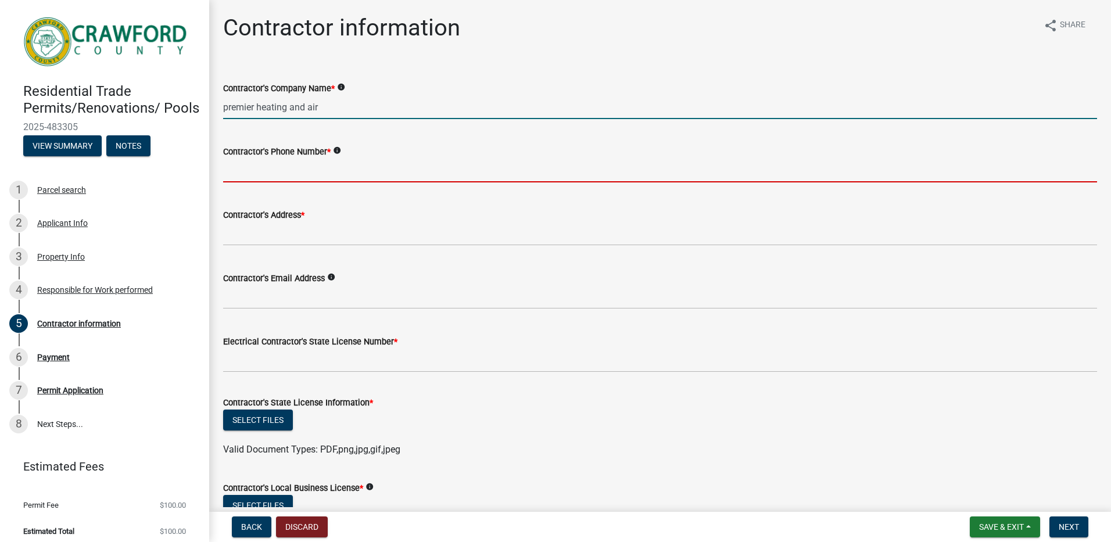
click at [256, 173] on input "Contractor's Phone Number *" at bounding box center [660, 171] width 874 height 24
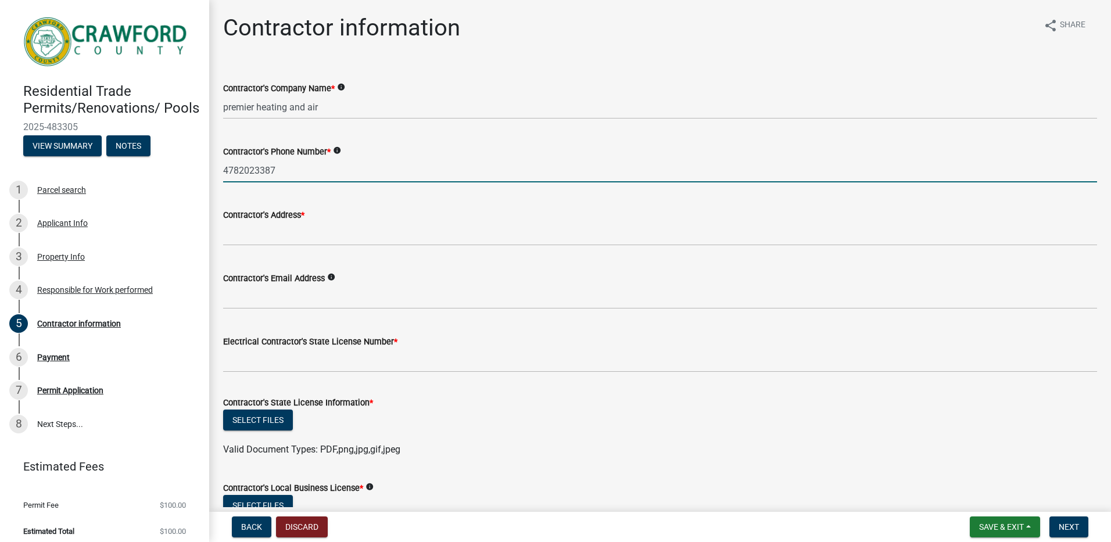
type input "4782023387"
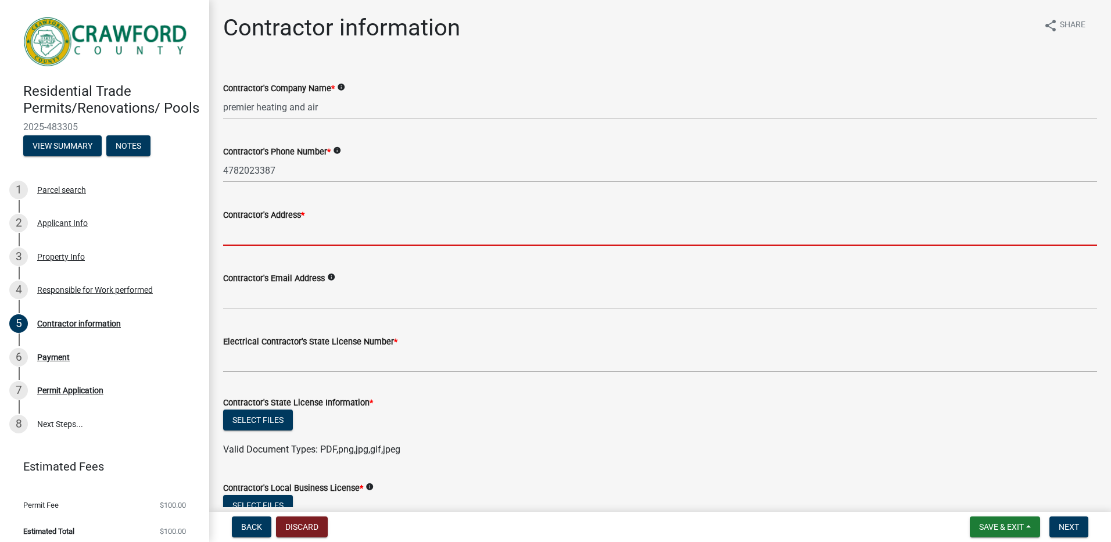
click at [249, 234] on input "Contractor's Address *" at bounding box center [660, 234] width 874 height 24
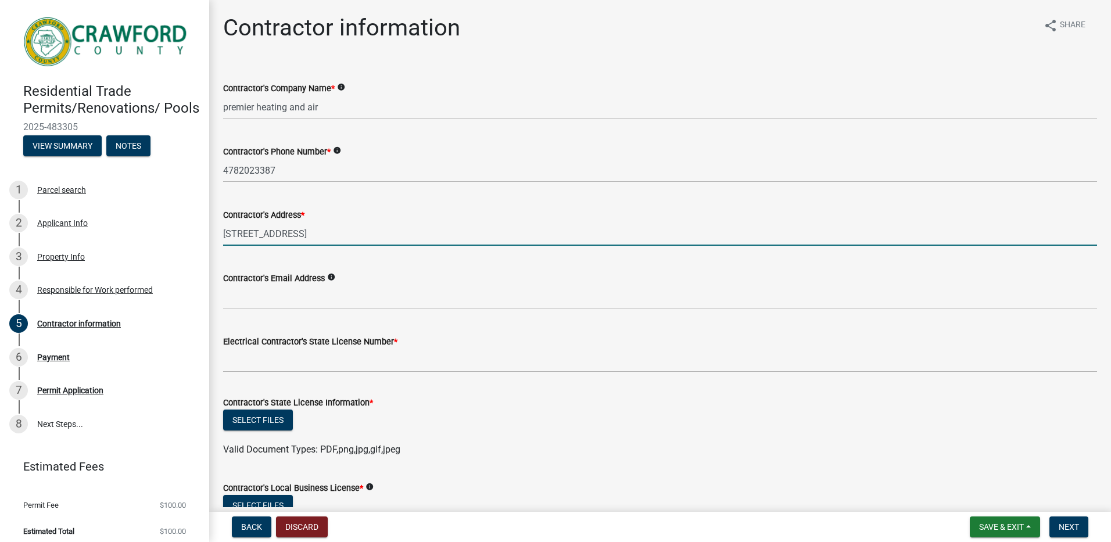
type input "[STREET_ADDRESS]"
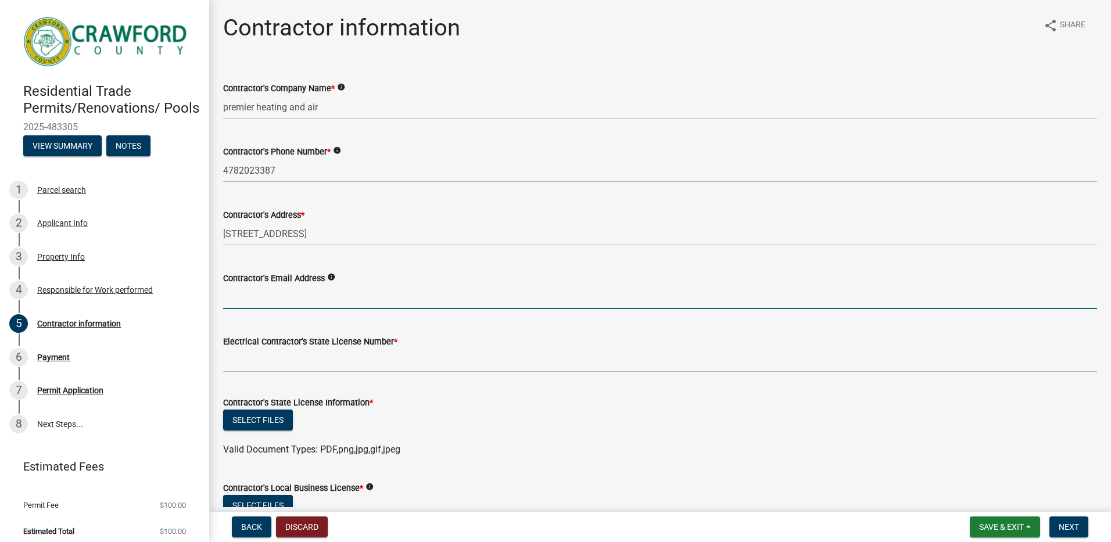
click at [249, 295] on input "Contractor's Email Address" at bounding box center [660, 297] width 874 height 24
type input "[EMAIL_ADDRESS][DOMAIN_NAME]"
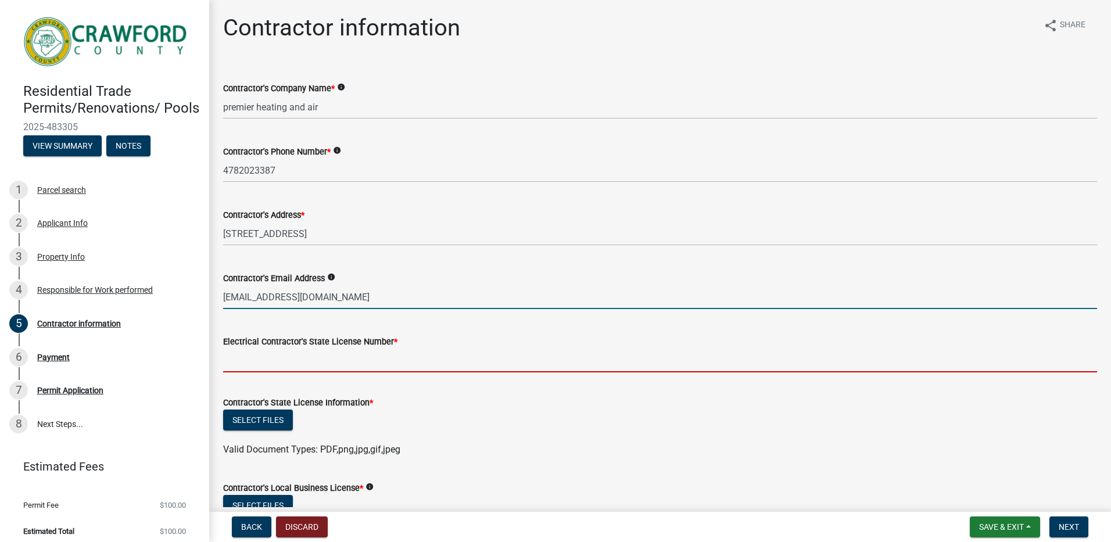
click at [298, 366] on input "Electrical Contractor's State License Number *" at bounding box center [660, 361] width 874 height 24
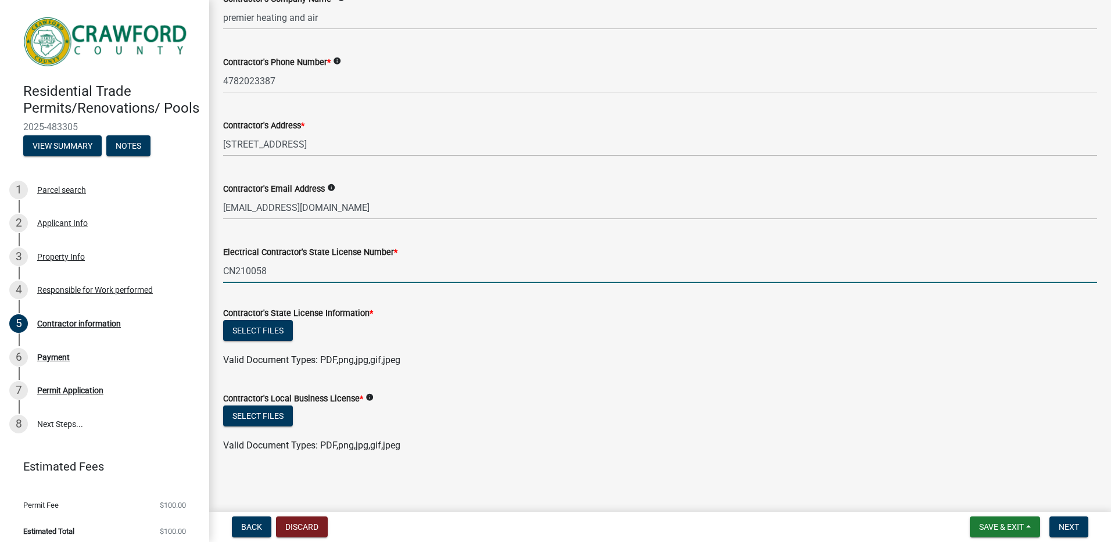
scroll to position [91, 0]
type input "CN210058"
click at [259, 326] on button "Select files" at bounding box center [258, 329] width 70 height 21
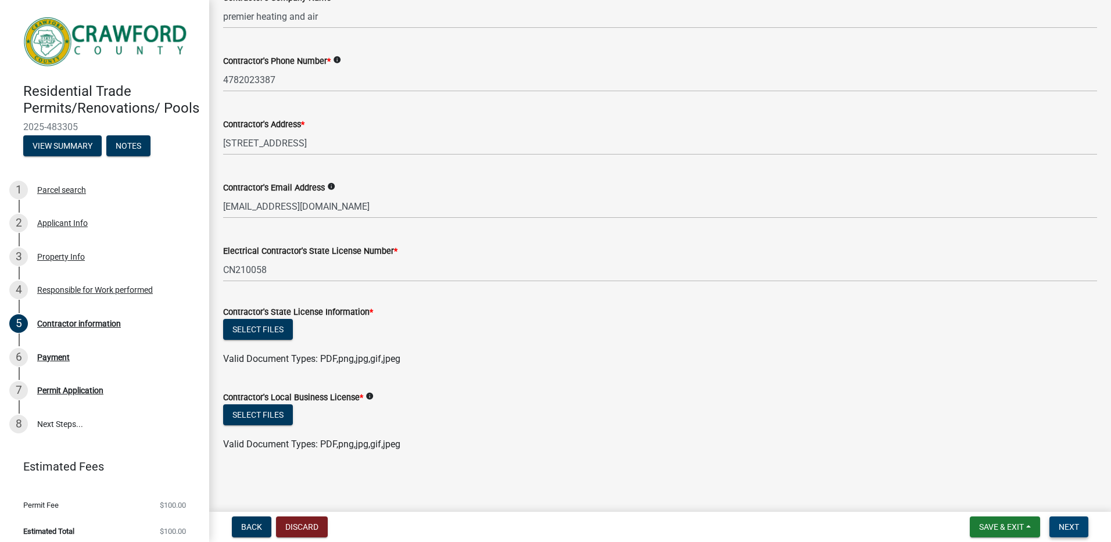
click at [1075, 526] on span "Next" at bounding box center [1069, 527] width 20 height 9
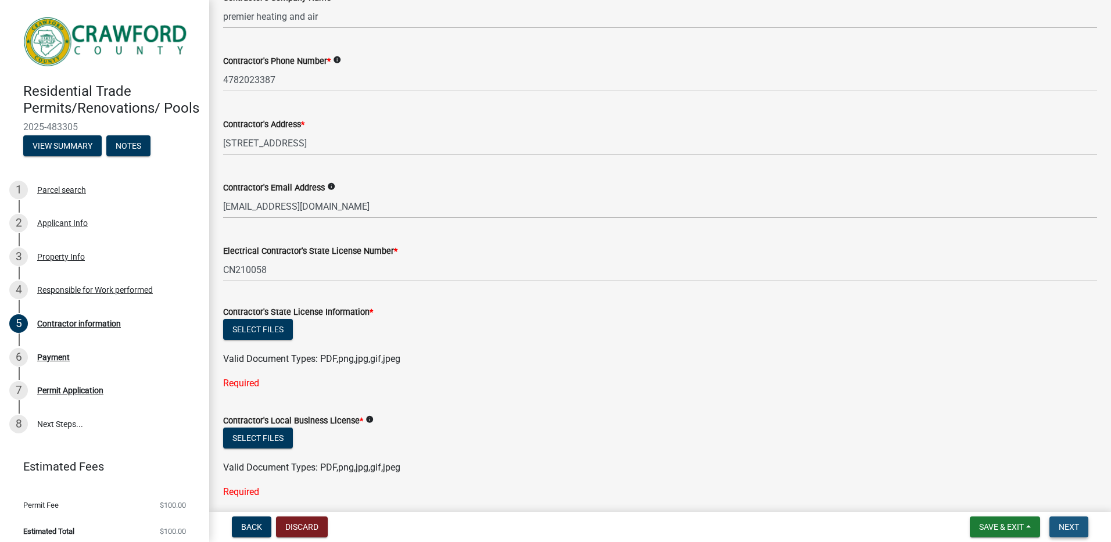
click at [1074, 526] on span "Next" at bounding box center [1069, 527] width 20 height 9
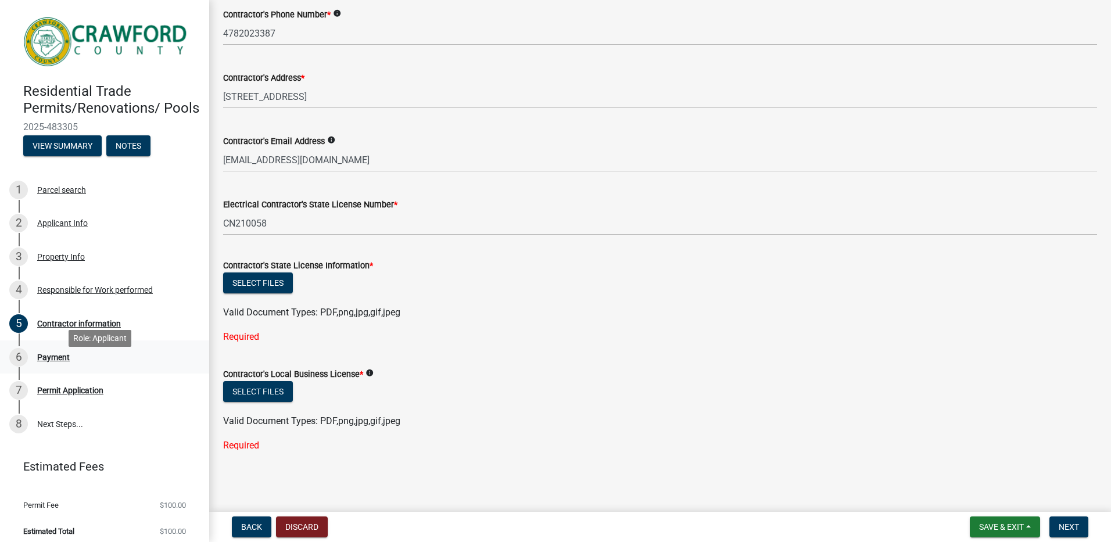
click at [57, 362] on div "Payment" at bounding box center [53, 357] width 33 height 8
click at [21, 367] on div "6" at bounding box center [18, 357] width 19 height 19
click at [17, 400] on div "7" at bounding box center [18, 390] width 19 height 19
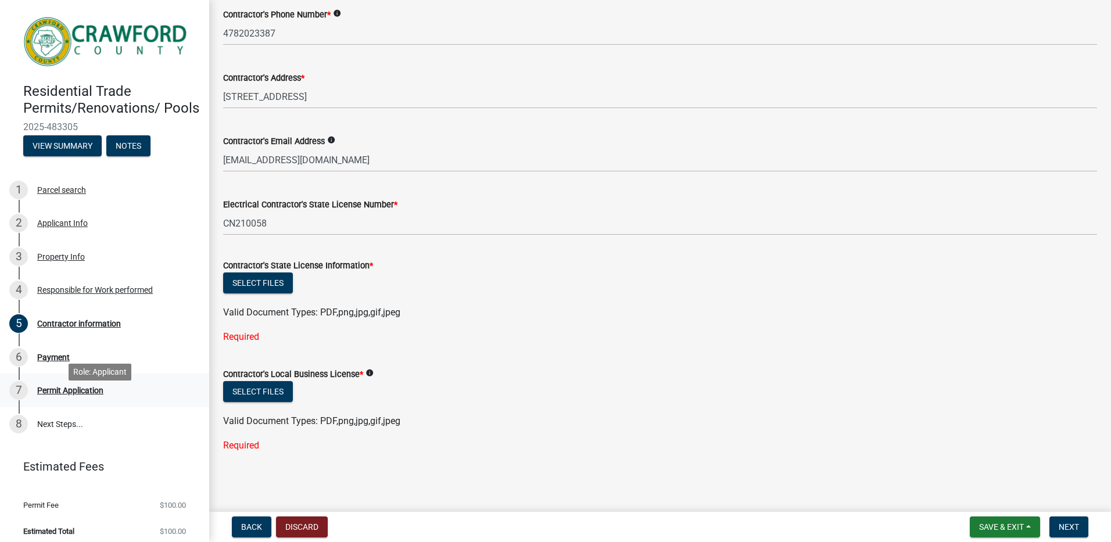
click at [17, 400] on div "7" at bounding box center [18, 390] width 19 height 19
drag, startPoint x: 17, startPoint y: 404, endPoint x: 16, endPoint y: 439, distance: 34.9
click at [16, 434] on div "8" at bounding box center [18, 424] width 19 height 19
click at [71, 153] on button "View Summary" at bounding box center [62, 145] width 78 height 21
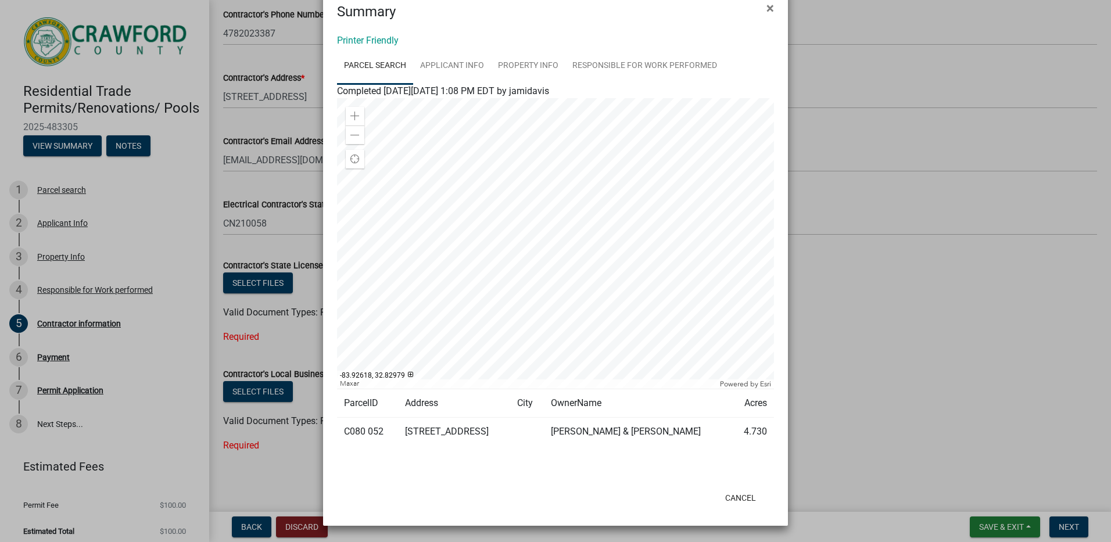
scroll to position [0, 0]
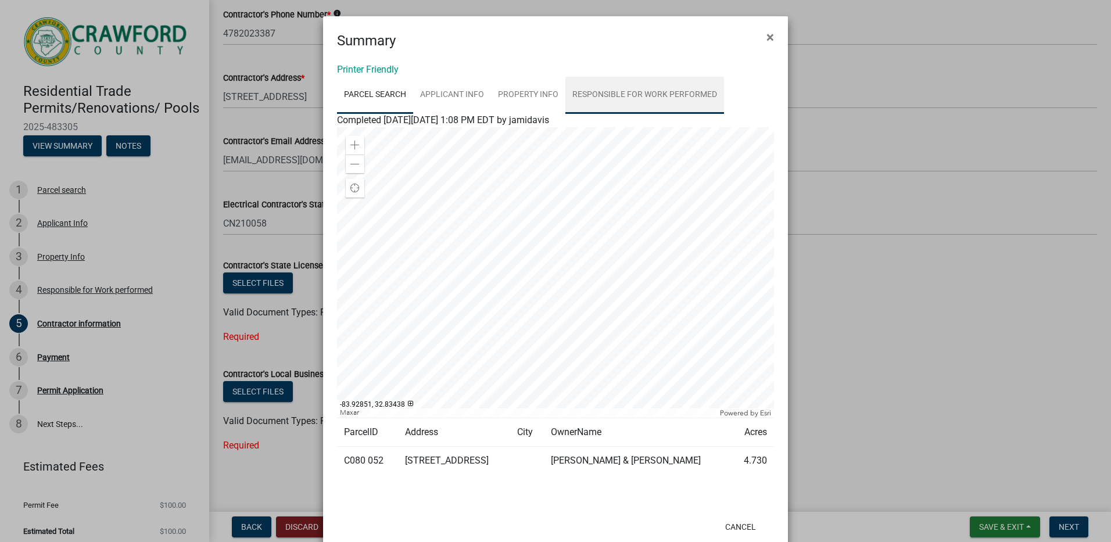
click at [632, 93] on link "Responsible for Work performed" at bounding box center [645, 95] width 159 height 37
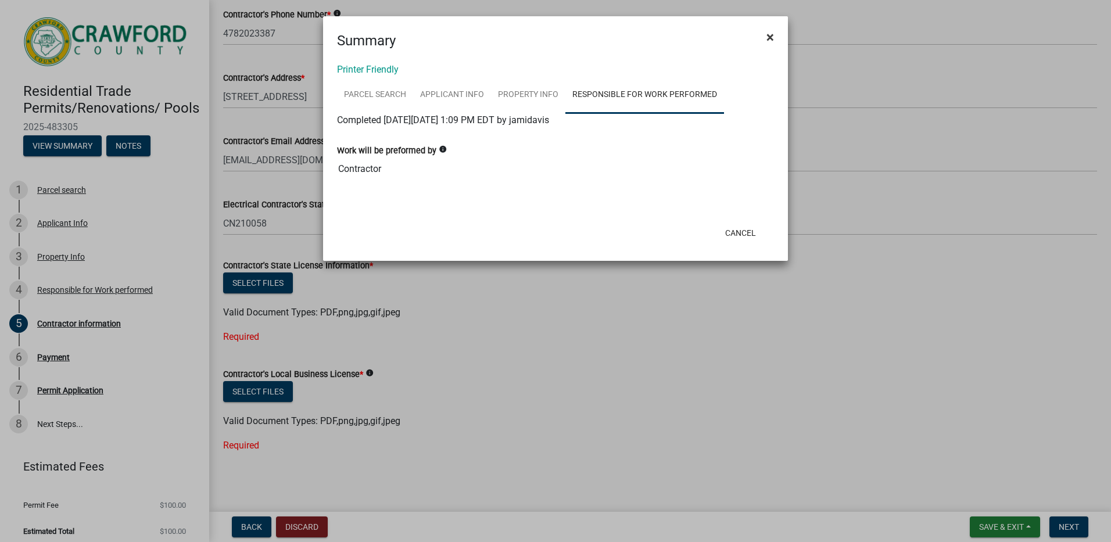
click at [772, 39] on span "×" at bounding box center [771, 37] width 8 height 16
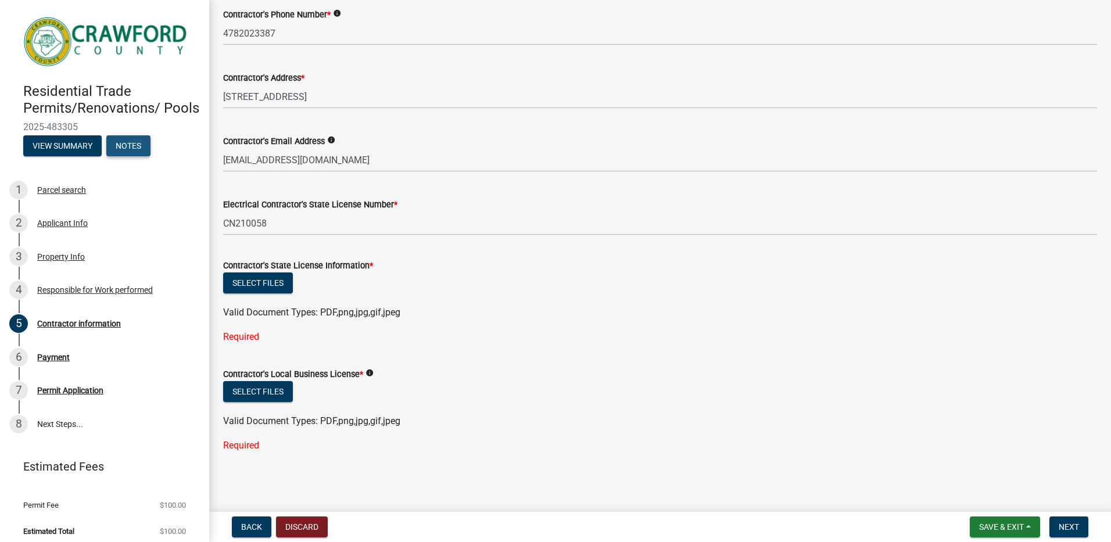
click at [130, 156] on button "Notes" at bounding box center [128, 145] width 44 height 21
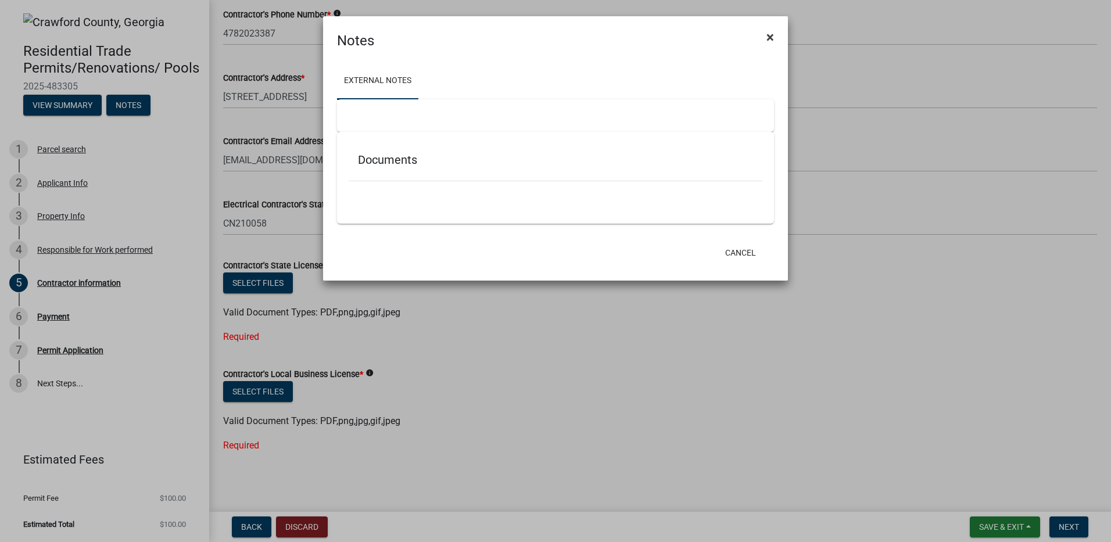
click at [770, 34] on span "×" at bounding box center [771, 37] width 8 height 16
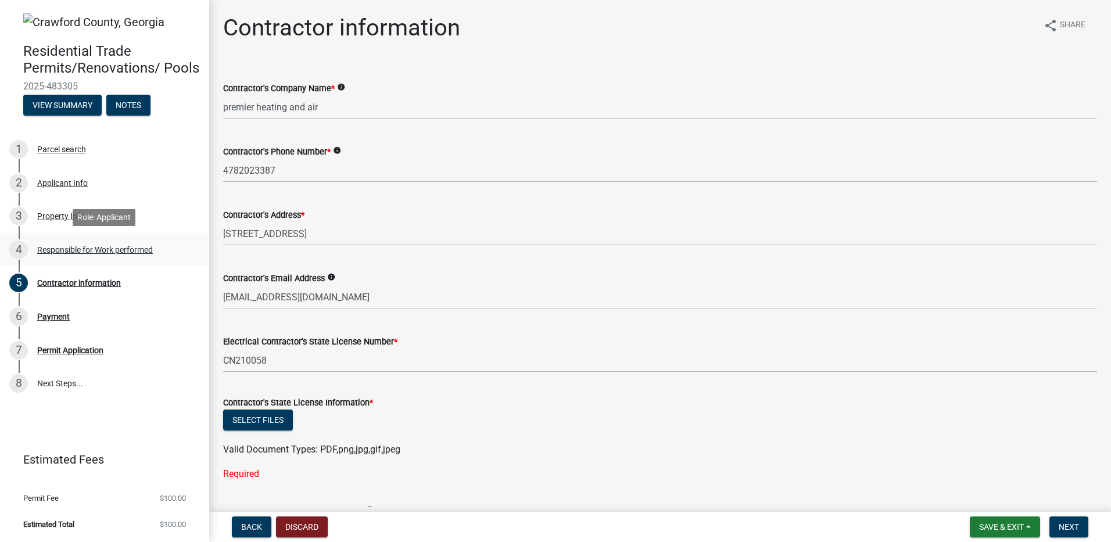
click at [20, 246] on div "4" at bounding box center [18, 250] width 19 height 19
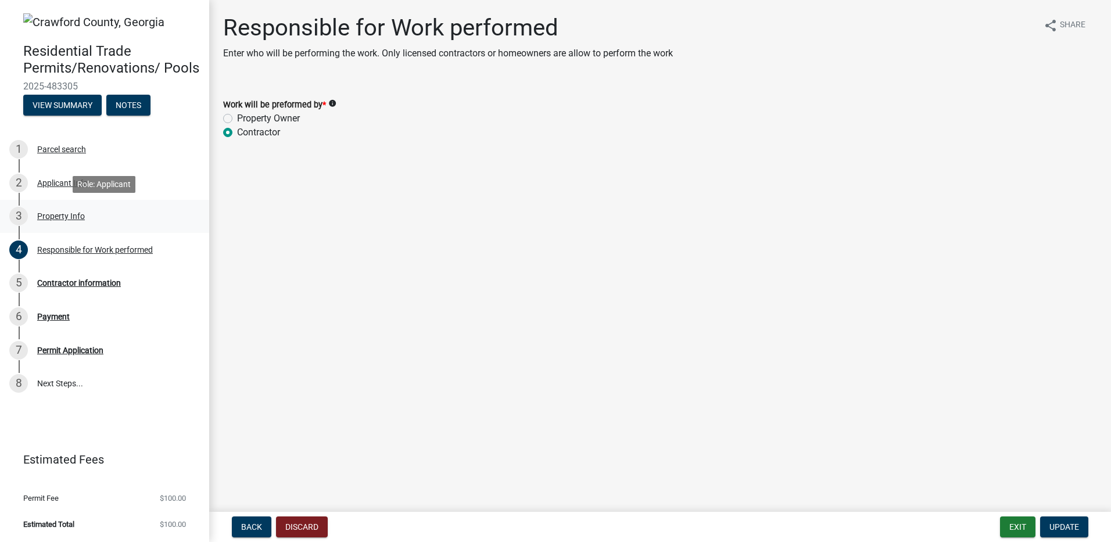
click at [17, 213] on div "3" at bounding box center [18, 216] width 19 height 19
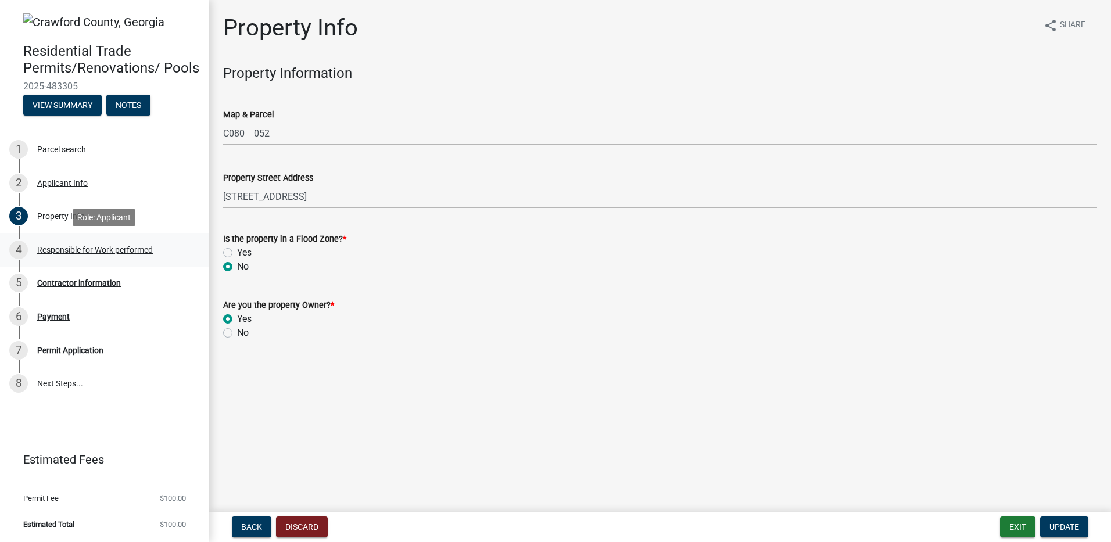
click at [18, 242] on div "4" at bounding box center [18, 250] width 19 height 19
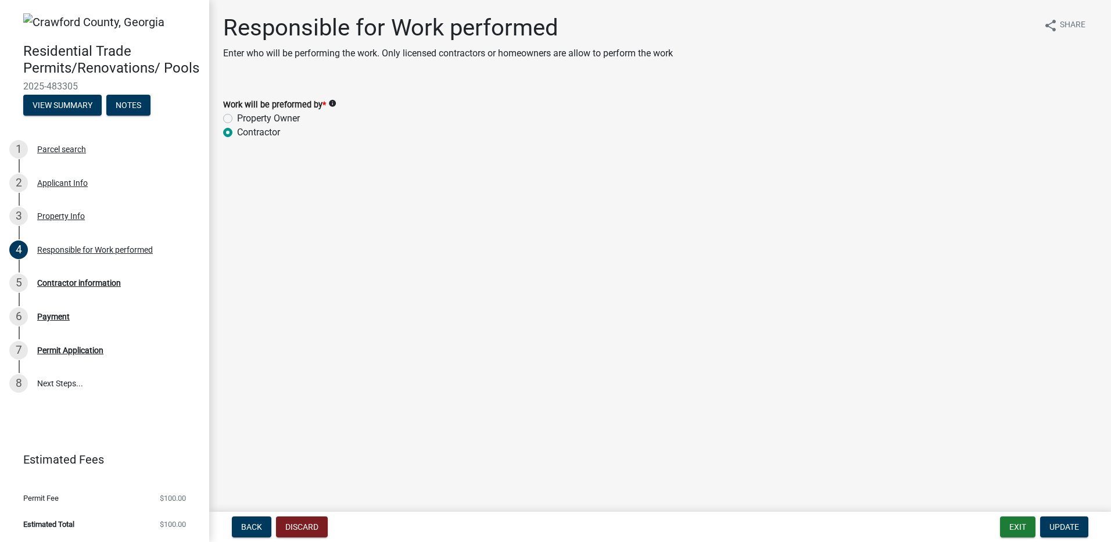
click at [237, 116] on label "Property Owner" at bounding box center [268, 119] width 63 height 14
click at [237, 116] on input "Property Owner" at bounding box center [241, 116] width 8 height 8
radio input "true"
click at [1064, 530] on span "Update" at bounding box center [1065, 527] width 30 height 9
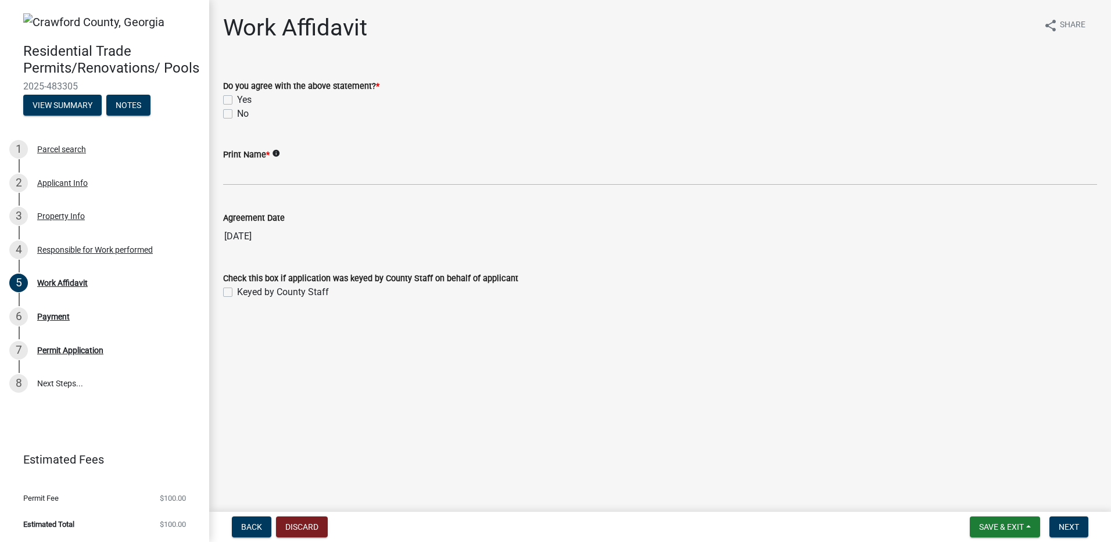
click at [237, 98] on label "Yes" at bounding box center [244, 100] width 15 height 14
click at [237, 98] on input "Yes" at bounding box center [241, 97] width 8 height 8
checkbox input "true"
checkbox input "false"
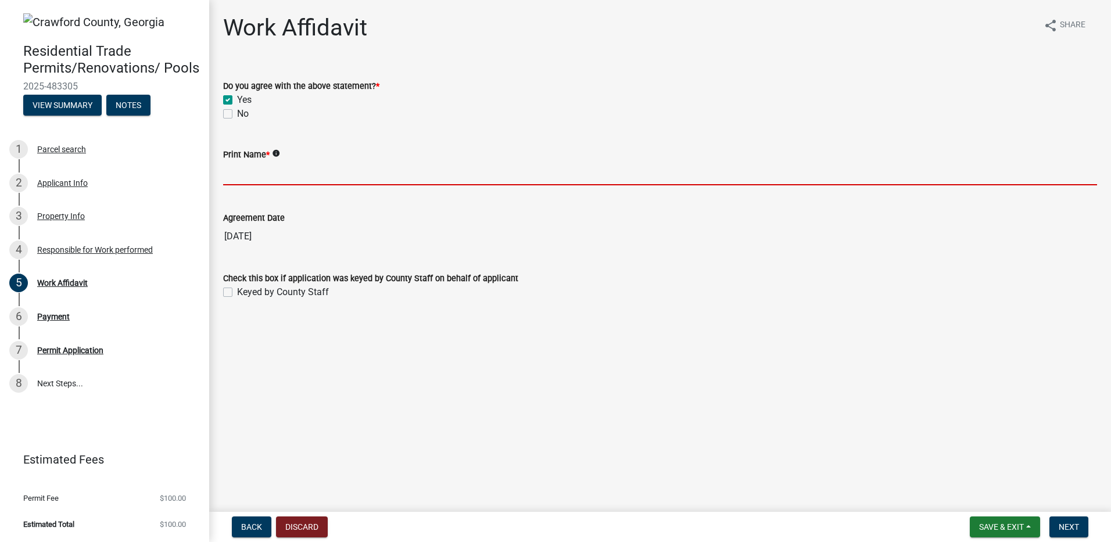
click at [251, 167] on input "Print Name *" at bounding box center [660, 174] width 874 height 24
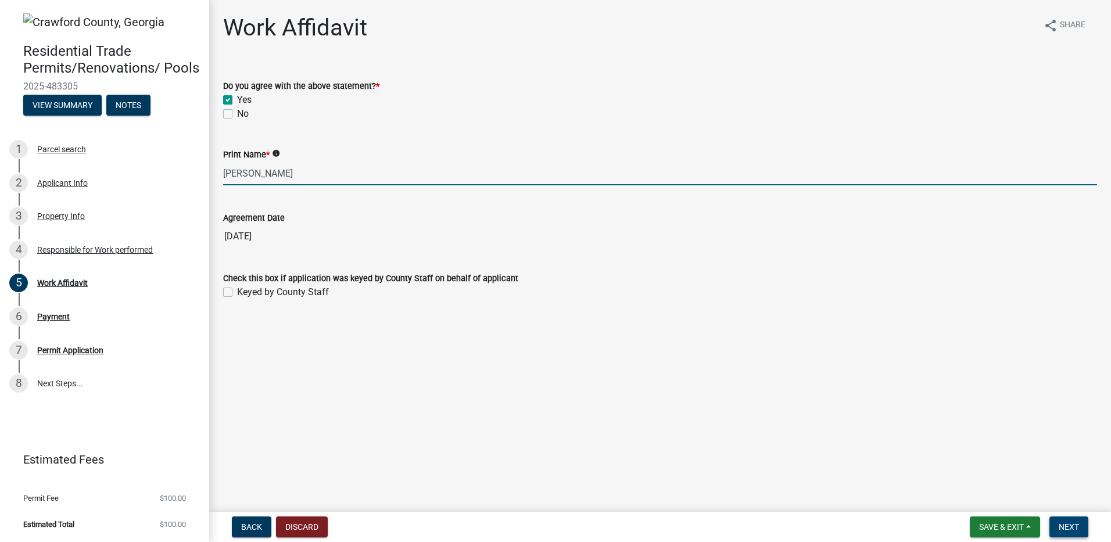
type input "[PERSON_NAME]"
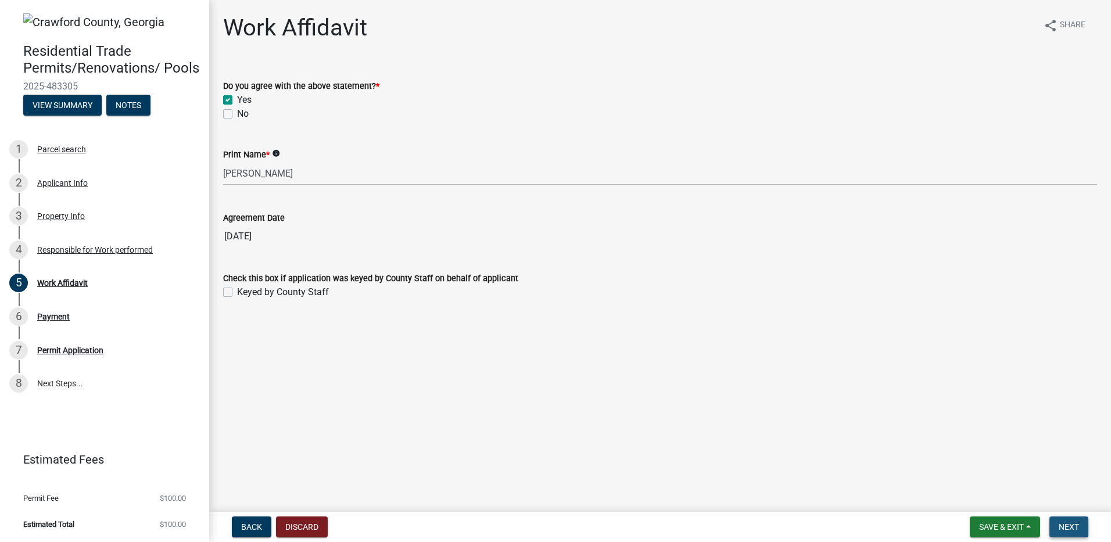
click at [1083, 525] on button "Next" at bounding box center [1069, 527] width 39 height 21
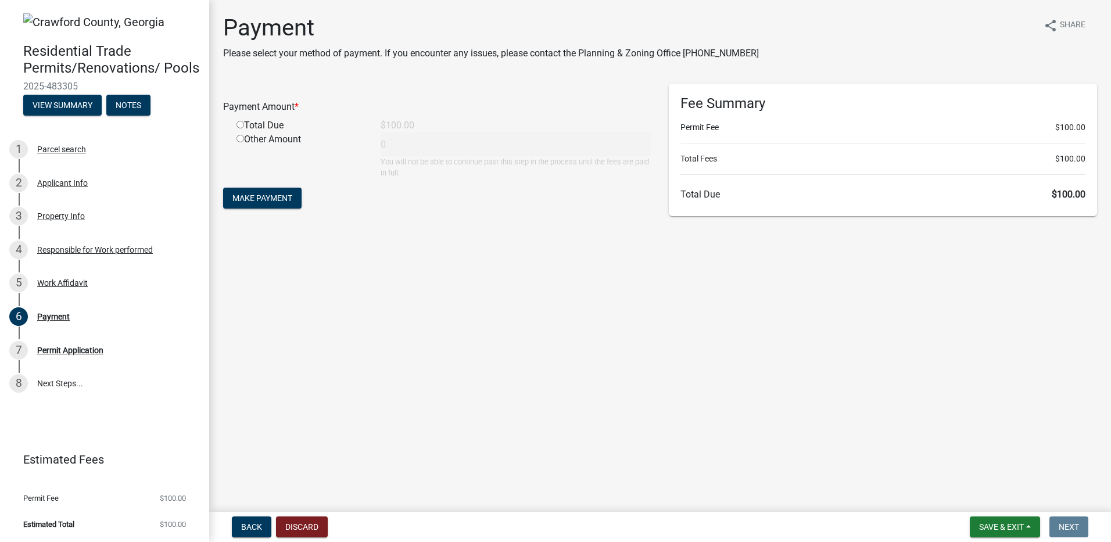
click at [239, 123] on input "radio" at bounding box center [241, 125] width 8 height 8
radio input "true"
type input "100"
click at [257, 198] on span "Make Payment" at bounding box center [263, 198] width 60 height 9
